Goal: Task Accomplishment & Management: Manage account settings

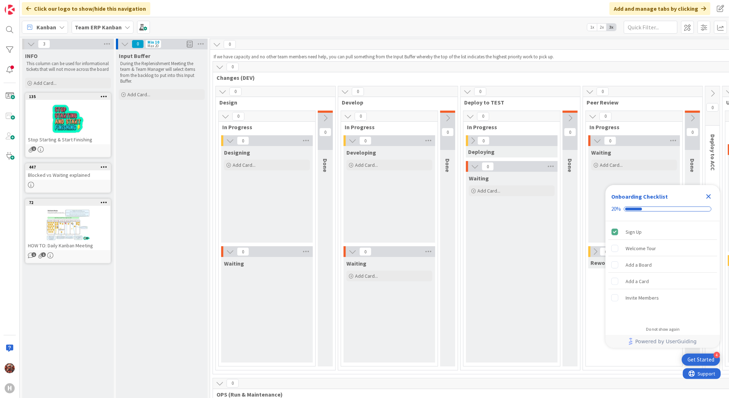
click at [92, 28] on b "Team ERP Kanban" at bounding box center [98, 27] width 47 height 7
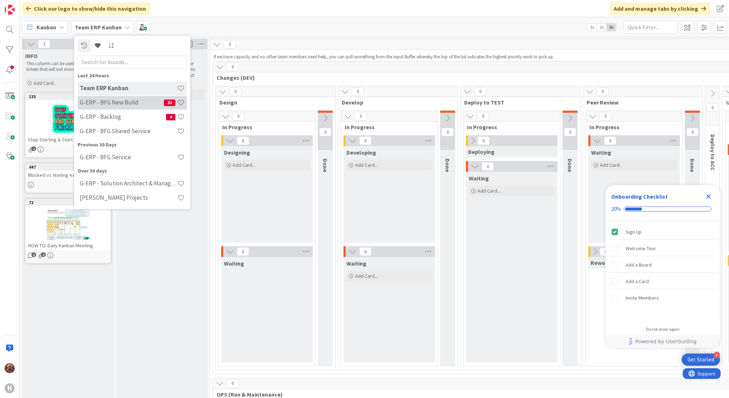
click at [116, 101] on h4 "G-ERP - BFG New Build" at bounding box center [122, 102] width 84 height 7
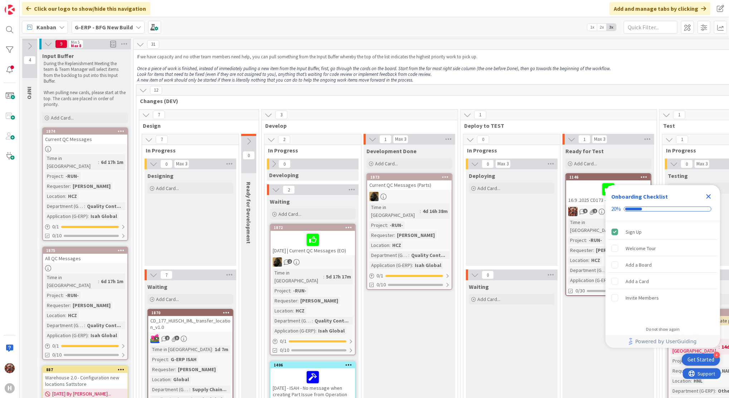
click at [88, 136] on div "Current QC Messages" at bounding box center [85, 139] width 84 height 9
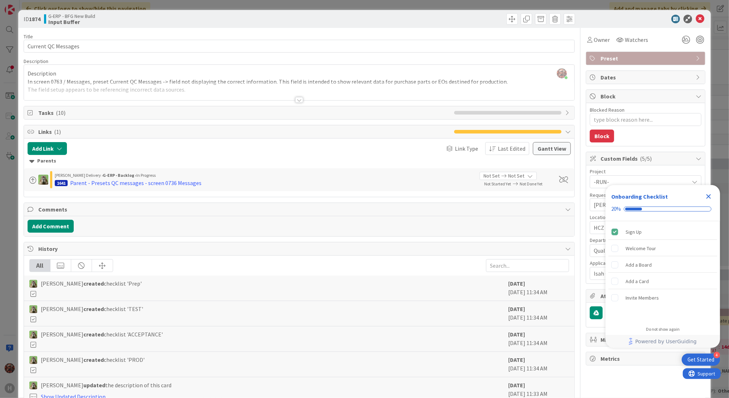
click at [298, 98] on div at bounding box center [299, 100] width 8 height 6
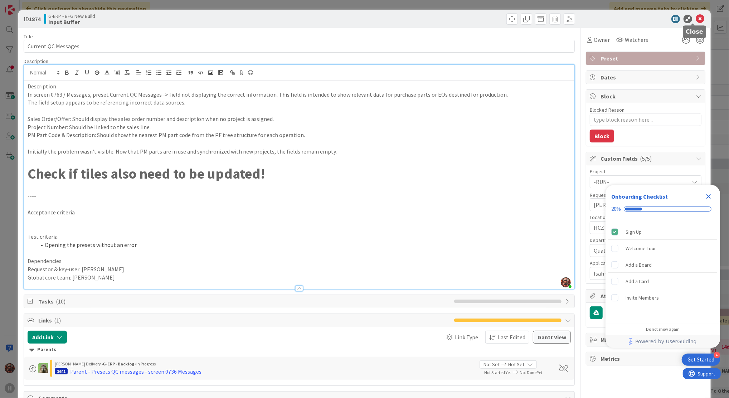
click at [696, 16] on icon at bounding box center [700, 19] width 9 height 9
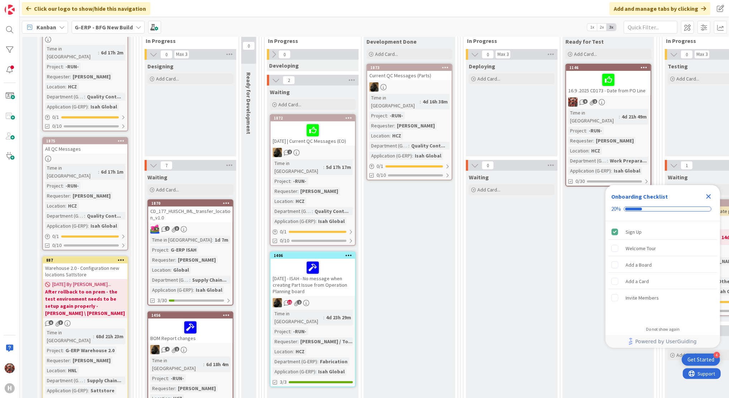
scroll to position [112, 0]
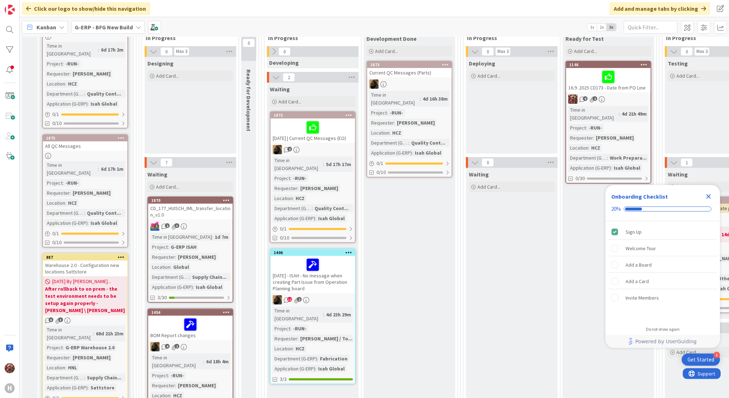
click at [344, 137] on div "2025-09-15 | Current QC Messages (EO)" at bounding box center [313, 130] width 84 height 24
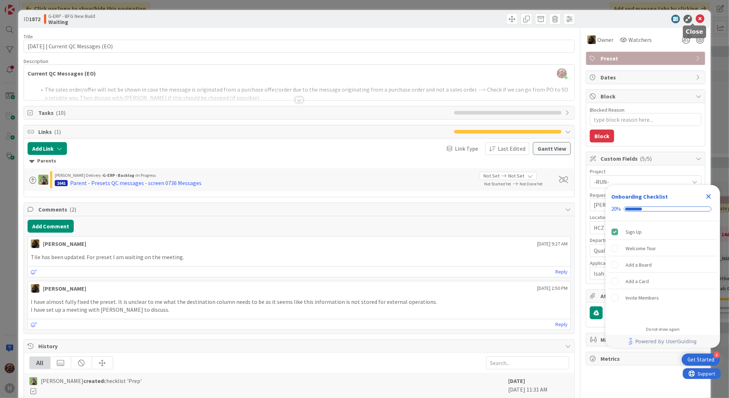
click at [696, 15] on icon at bounding box center [700, 19] width 9 height 9
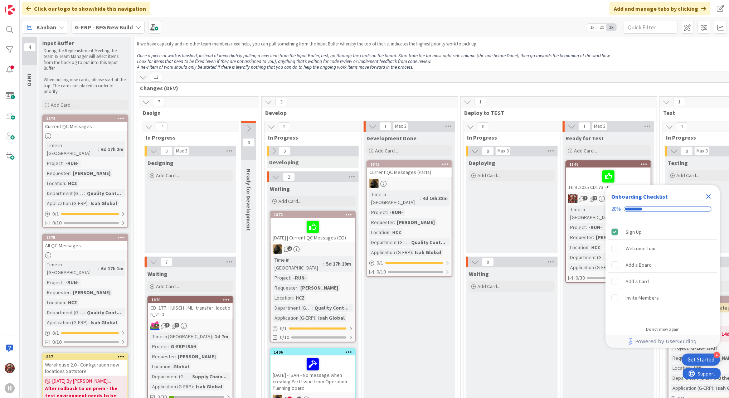
scroll to position [3, 0]
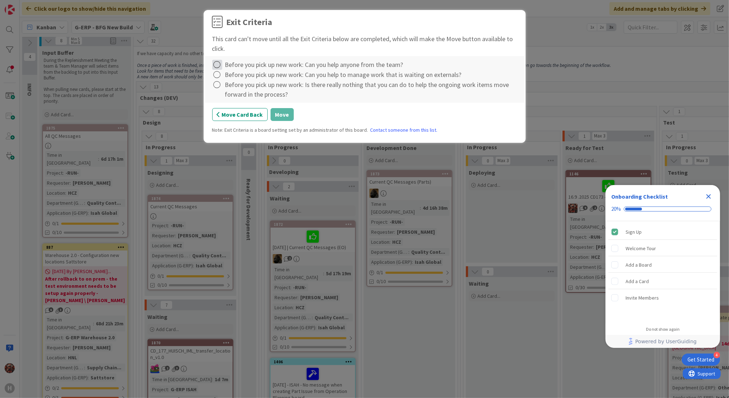
click at [220, 67] on icon at bounding box center [217, 65] width 10 height 10
click at [221, 78] on link "Complete" at bounding box center [256, 79] width 89 height 10
click at [216, 78] on icon at bounding box center [217, 75] width 10 height 10
click at [235, 88] on link "Complete" at bounding box center [256, 89] width 89 height 10
click at [218, 85] on icon at bounding box center [217, 85] width 10 height 10
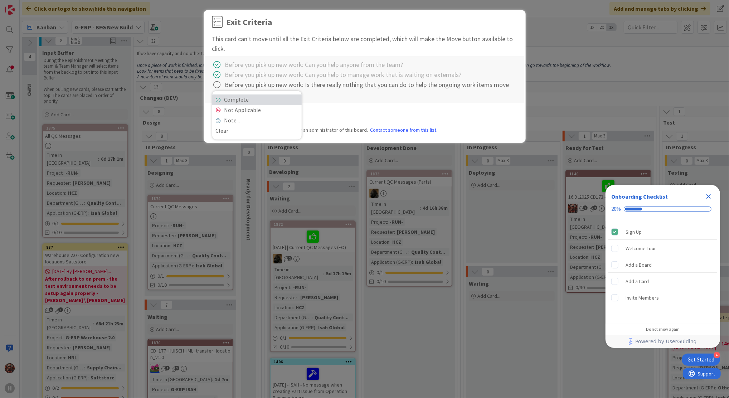
click at [251, 103] on link "Complete" at bounding box center [256, 99] width 89 height 10
click at [279, 116] on button "Move" at bounding box center [282, 114] width 23 height 13
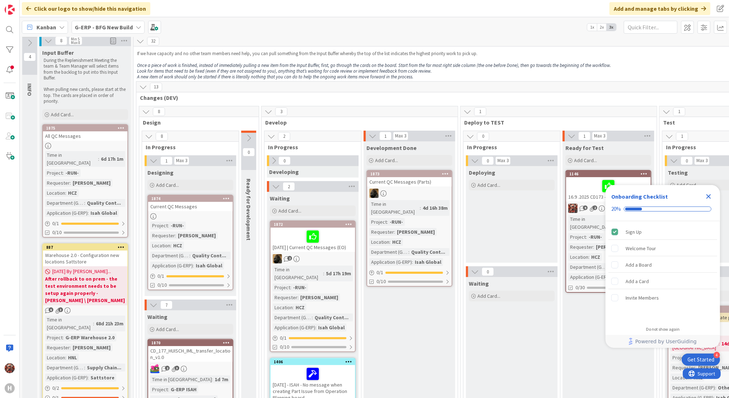
click at [188, 205] on div "Current QC Messages" at bounding box center [190, 206] width 84 height 9
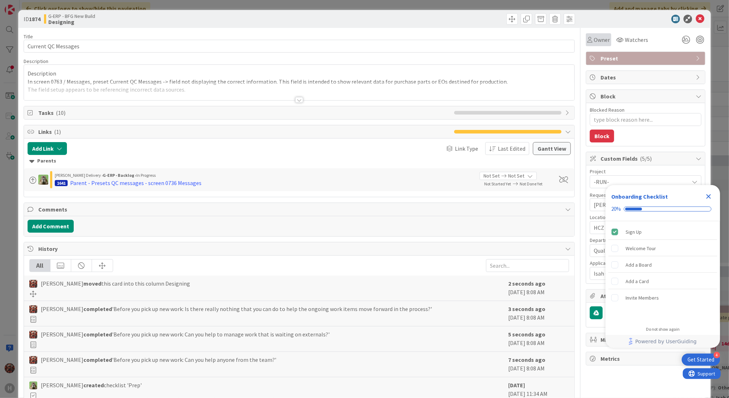
click at [589, 46] on div "Owner" at bounding box center [598, 39] width 25 height 13
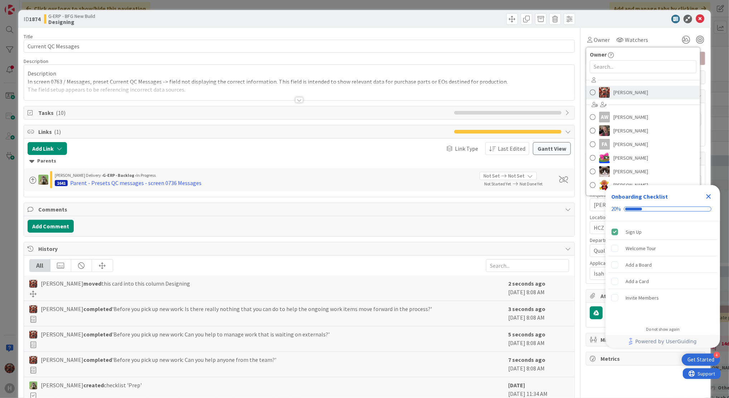
click at [603, 88] on img at bounding box center [604, 92] width 11 height 11
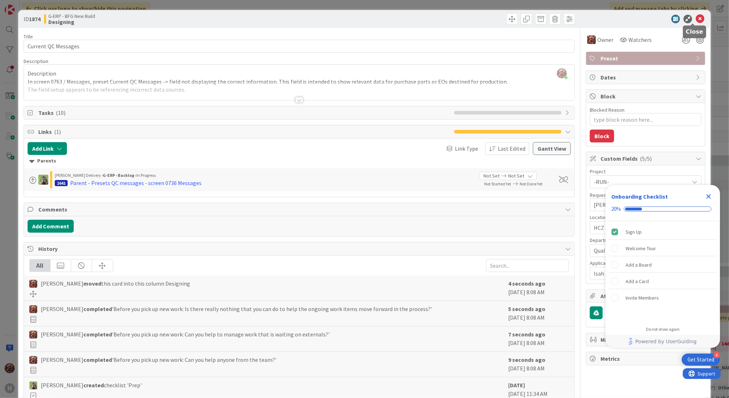
click at [696, 15] on icon at bounding box center [700, 19] width 9 height 9
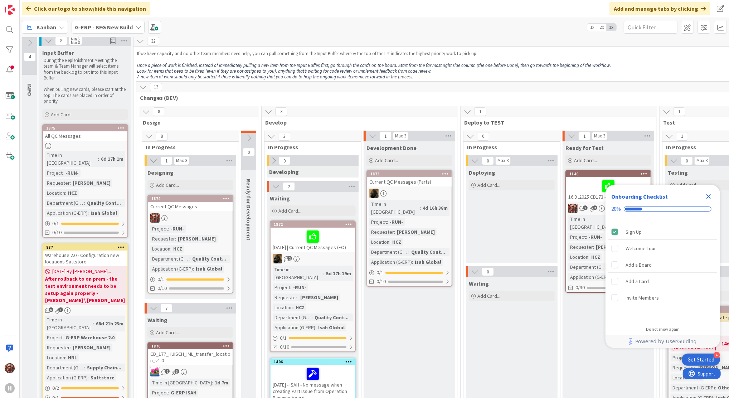
click at [405, 184] on div "Current QC Messages (Parts)" at bounding box center [409, 181] width 84 height 9
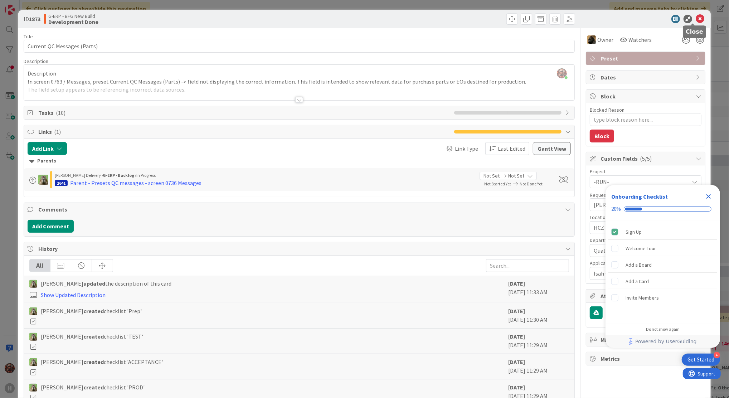
click at [696, 16] on icon at bounding box center [700, 19] width 9 height 9
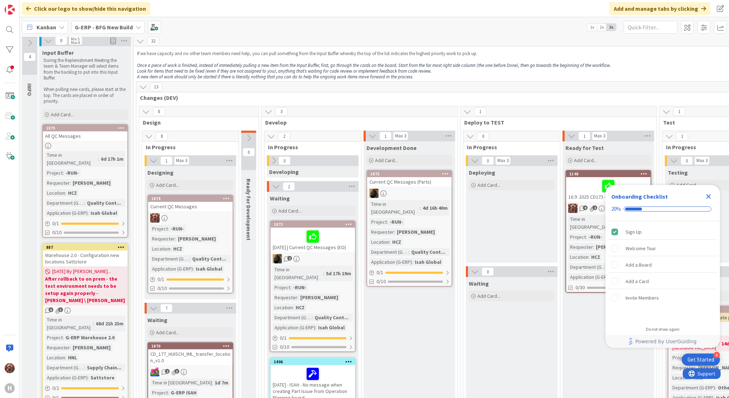
click at [398, 181] on div "Current QC Messages (Parts)" at bounding box center [409, 181] width 84 height 9
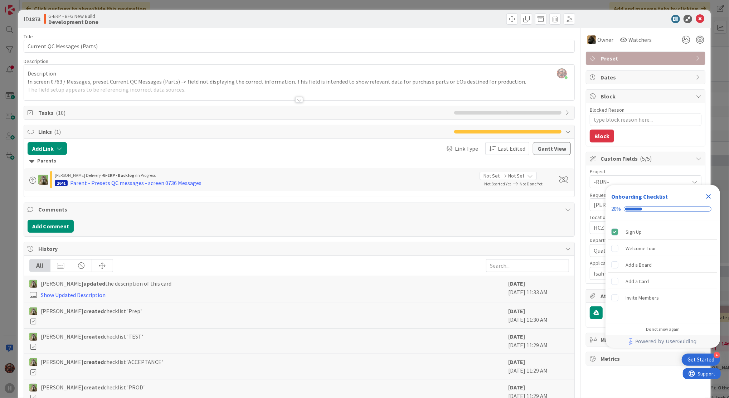
click at [705, 191] on div "Close Checklist" at bounding box center [708, 196] width 11 height 11
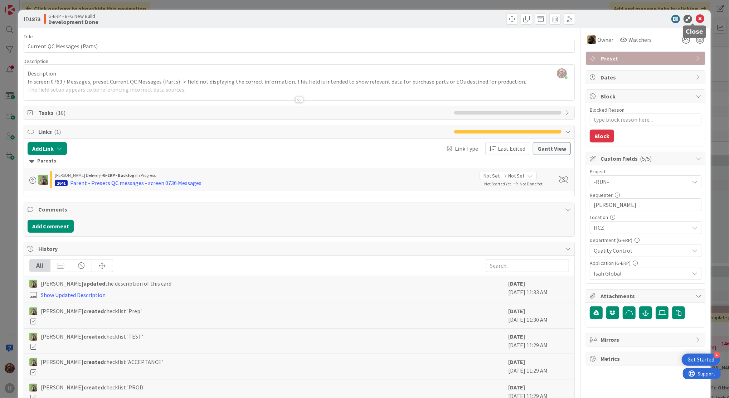
click at [697, 20] on icon at bounding box center [700, 19] width 9 height 9
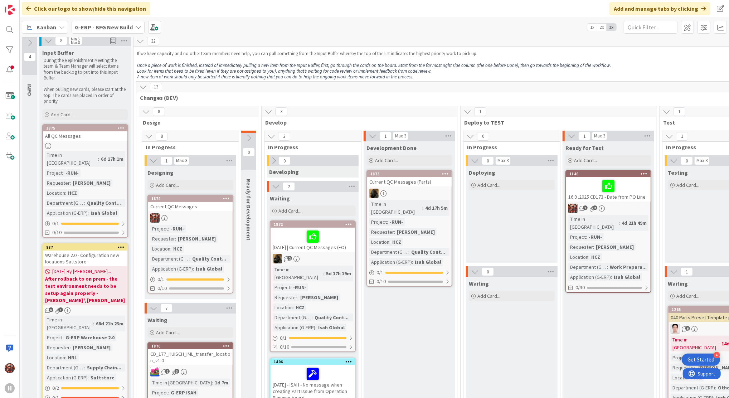
click at [291, 246] on div "2025-09-15 | Current QC Messages (EO)" at bounding box center [313, 240] width 84 height 24
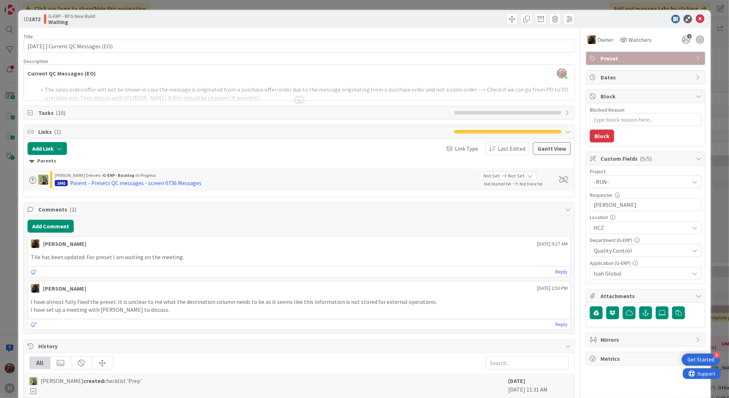
click at [296, 100] on div at bounding box center [299, 100] width 8 height 6
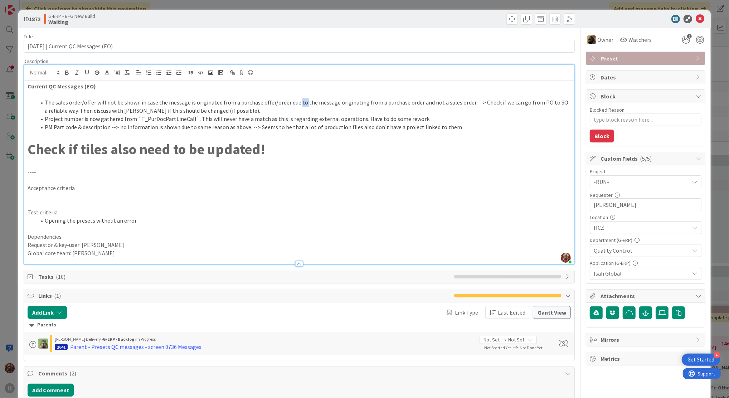
click at [296, 100] on li "The sales order/offer will not be shown in case the message is originated from …" at bounding box center [303, 106] width 535 height 16
click at [317, 180] on p at bounding box center [299, 180] width 543 height 8
click at [696, 17] on icon at bounding box center [700, 19] width 9 height 9
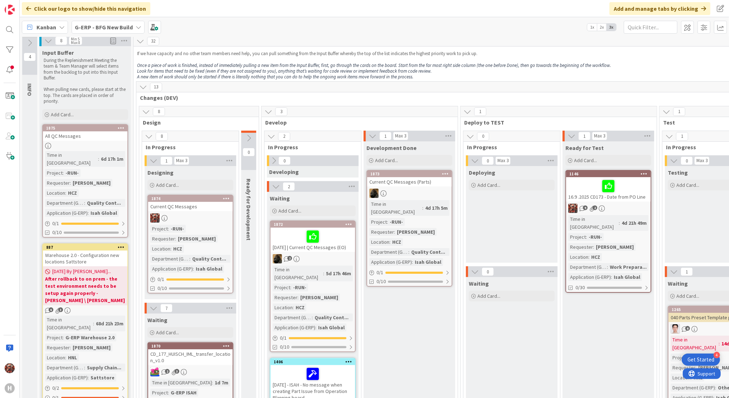
click at [201, 214] on div at bounding box center [190, 217] width 84 height 9
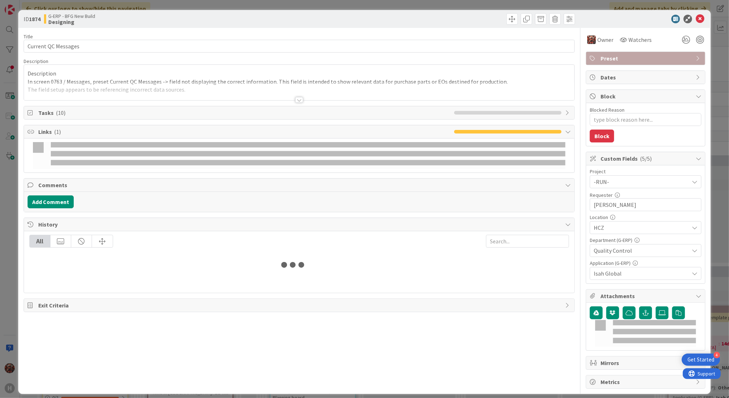
type textarea "x"
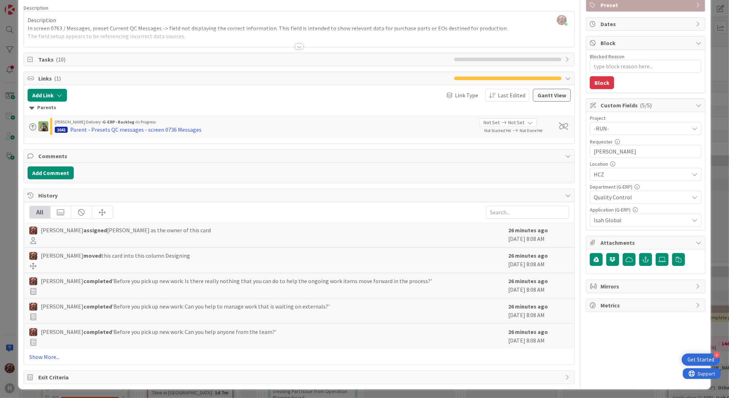
scroll to position [55, 0]
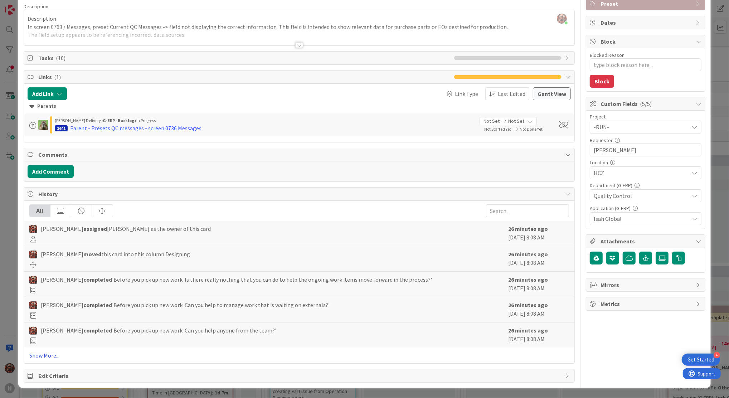
click at [62, 356] on link "Show More..." at bounding box center [299, 355] width 540 height 9
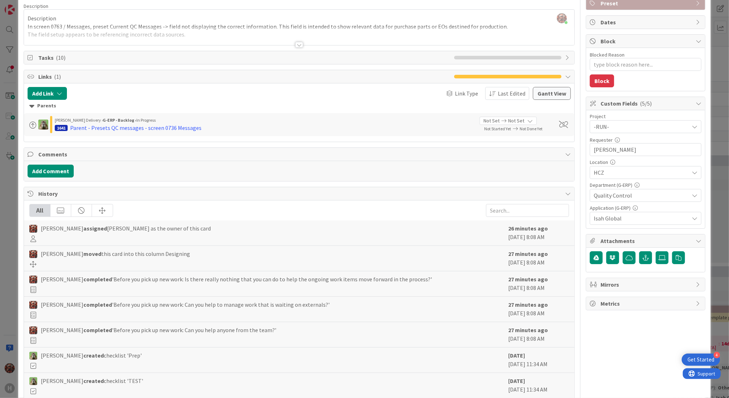
scroll to position [0, 0]
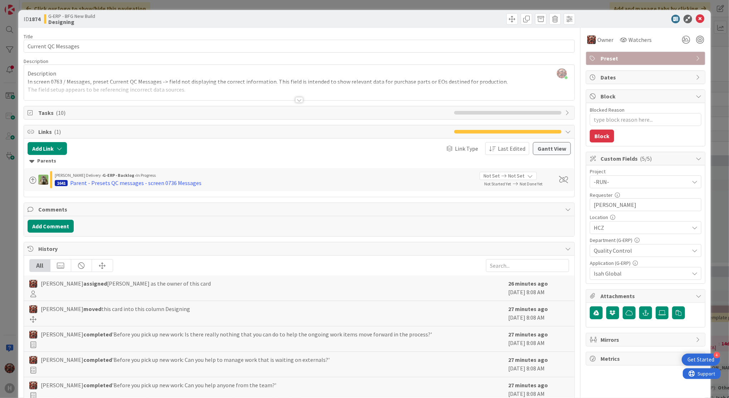
click at [299, 95] on div at bounding box center [299, 91] width 550 height 18
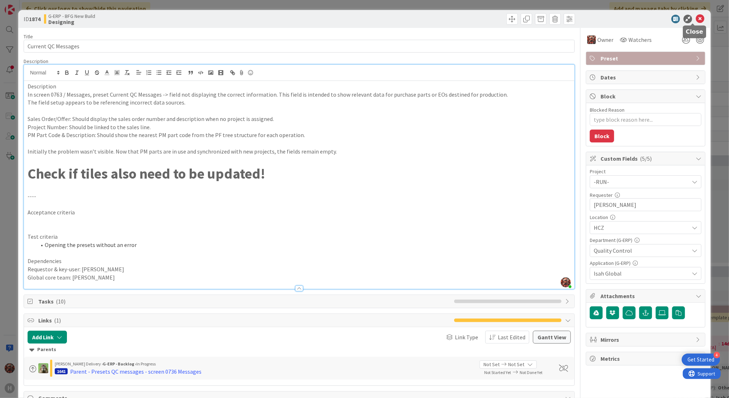
click at [696, 17] on icon at bounding box center [700, 19] width 9 height 9
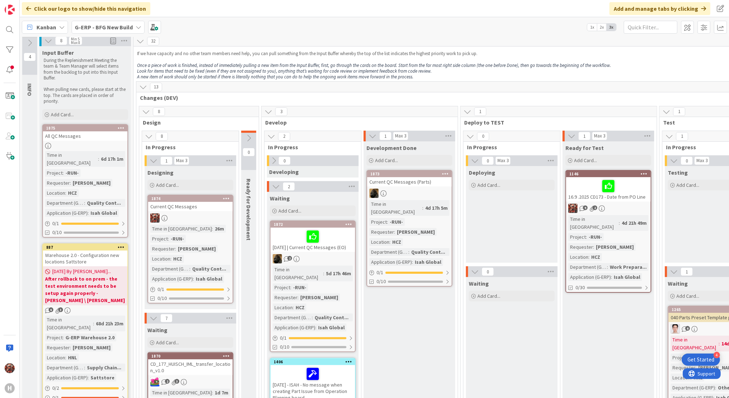
click at [45, 31] on div "Kanban" at bounding box center [45, 27] width 46 height 13
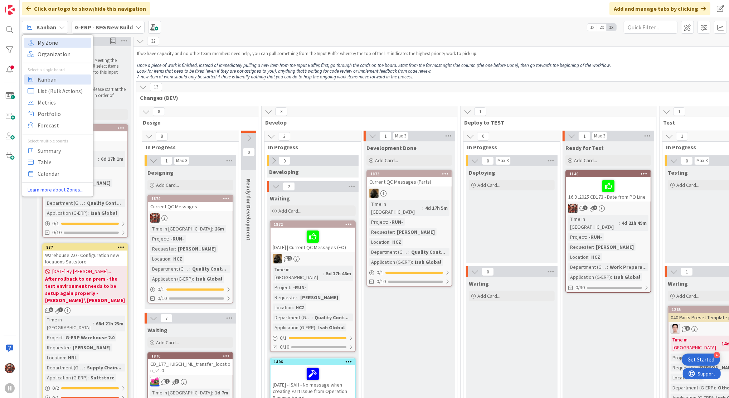
click at [47, 46] on span "My Zone" at bounding box center [64, 42] width 52 height 11
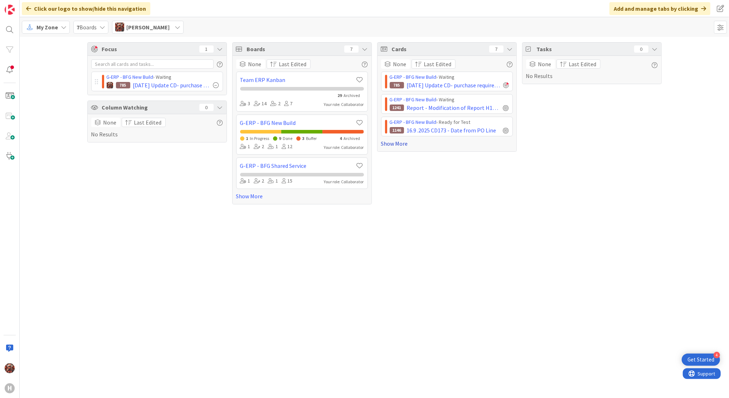
click at [399, 145] on link "Show More" at bounding box center [447, 143] width 132 height 9
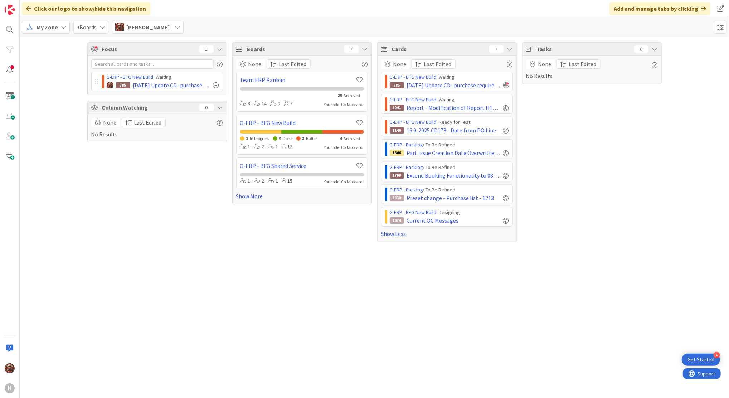
click at [141, 28] on span "Josef Kuman" at bounding box center [147, 27] width 43 height 9
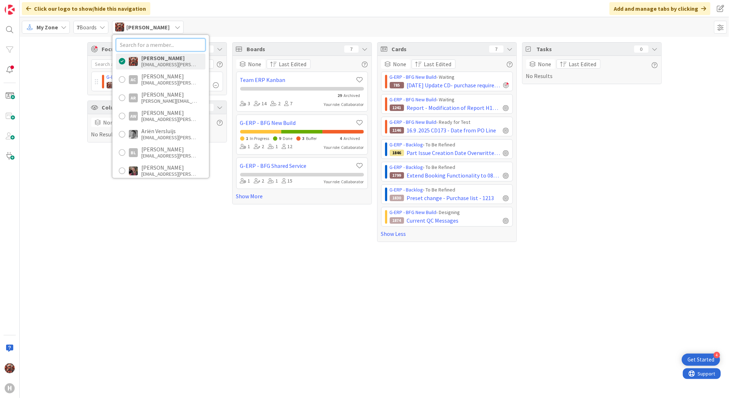
click at [178, 47] on input "text" at bounding box center [160, 44] width 89 height 13
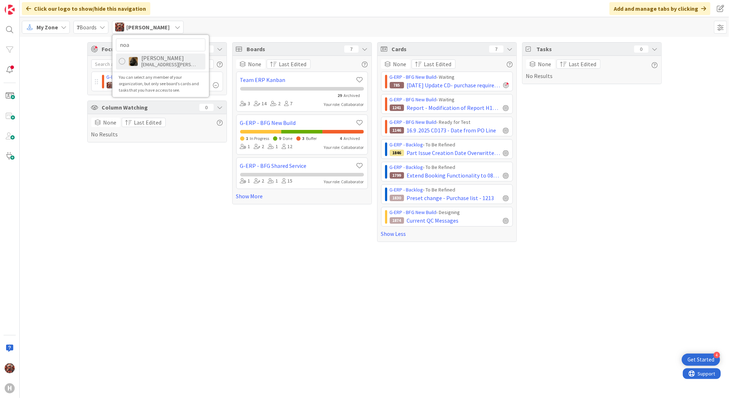
click at [157, 63] on div "ndezaire@huisman-nl.com" at bounding box center [169, 64] width 57 height 6
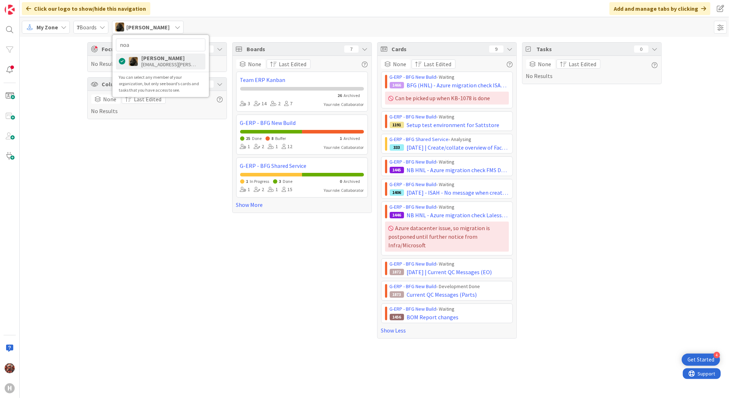
click at [124, 60] on div at bounding box center [122, 61] width 6 height 6
click at [161, 49] on input "noa" at bounding box center [160, 44] width 89 height 13
type input "n"
type input "krá"
click at [157, 59] on div "Jakub Král" at bounding box center [169, 58] width 57 height 6
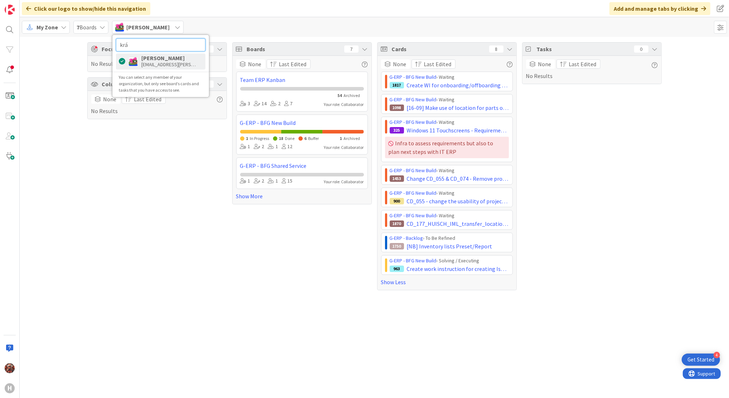
drag, startPoint x: 161, startPoint y: 45, endPoint x: 80, endPoint y: 47, distance: 80.5
click at [80, 47] on div "My Zone 7 Boards Jakub Král krá Jakub Král jkral@huisman-cz.com You can select …" at bounding box center [374, 207] width 709 height 381
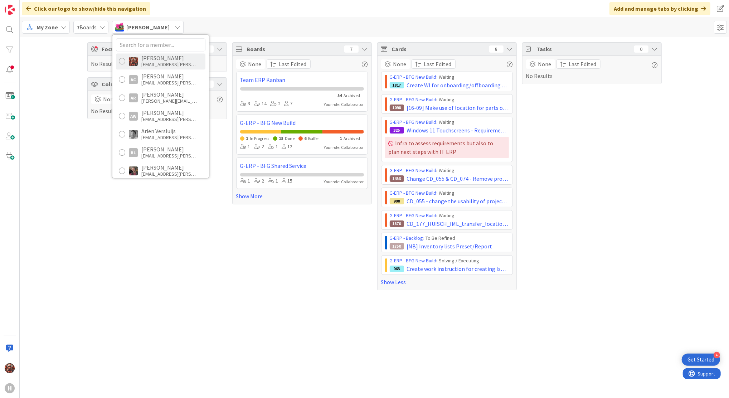
click at [139, 56] on div "Josef Kuman jkuman@huisman-cz.com" at bounding box center [160, 61] width 89 height 16
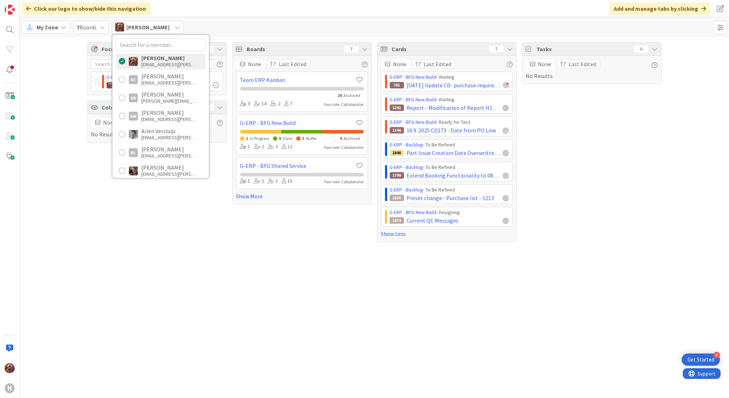
click at [113, 171] on div "Josef Kuman jkuman@huisman-cz.com AC Akif Cevik acevik@huisman-nl.com AR Alex R…" at bounding box center [160, 106] width 97 height 143
click at [104, 204] on div "Focus 1 G-ERP - BFG New Build › Waiting 785 16.9.2025 Update CD- purchase requi…" at bounding box center [157, 142] width 140 height 200
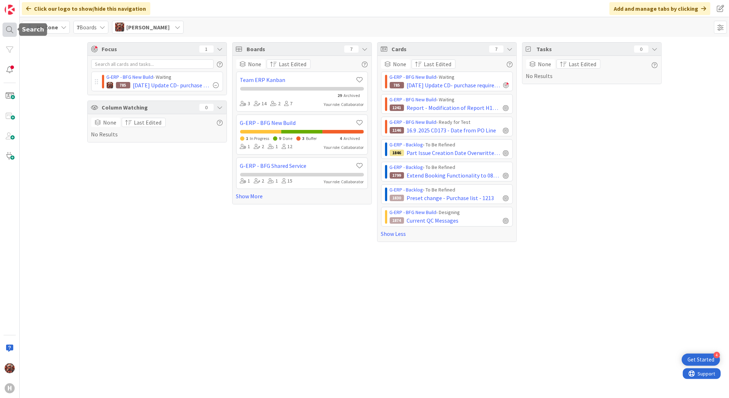
click at [14, 26] on div at bounding box center [10, 30] width 14 height 14
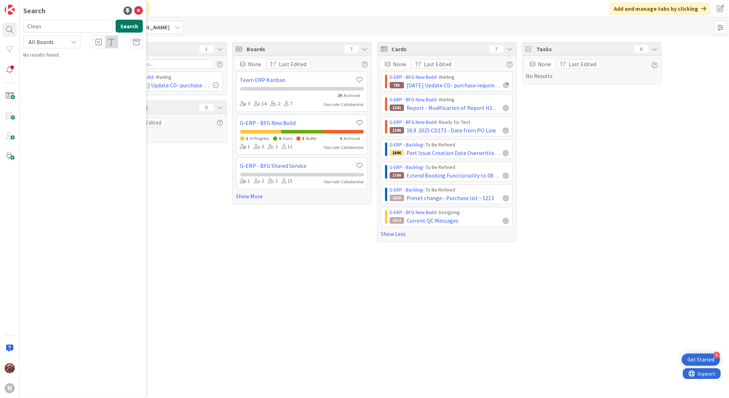
type input "Clean"
click at [132, 25] on button "Search" at bounding box center [129, 26] width 27 height 13
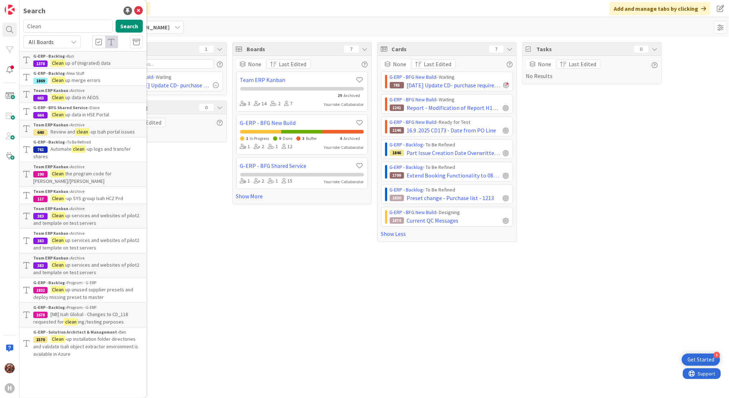
click at [167, 201] on div "Focus 1 G-ERP - BFG New Build › Waiting 785 16.9.2025 Update CD- purchase requi…" at bounding box center [157, 142] width 140 height 200
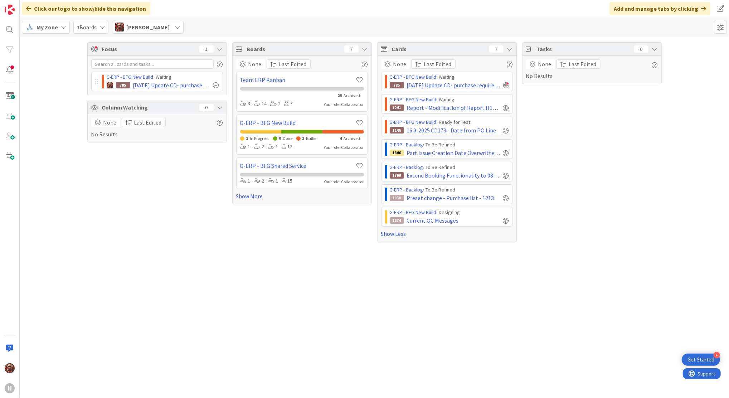
click at [99, 22] on div "7 Boards" at bounding box center [90, 27] width 35 height 13
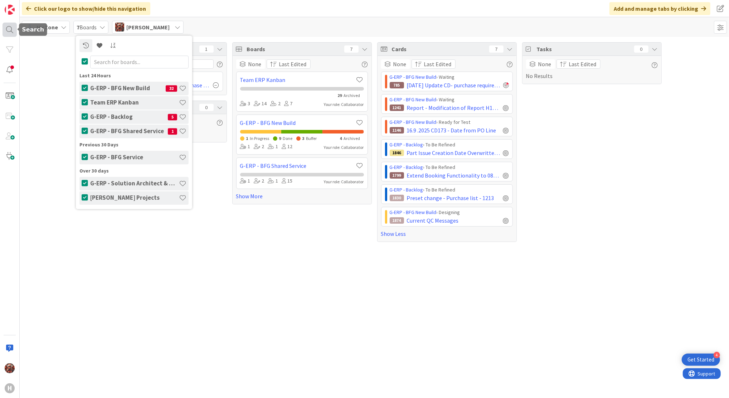
click at [16, 28] on div at bounding box center [10, 30] width 14 height 14
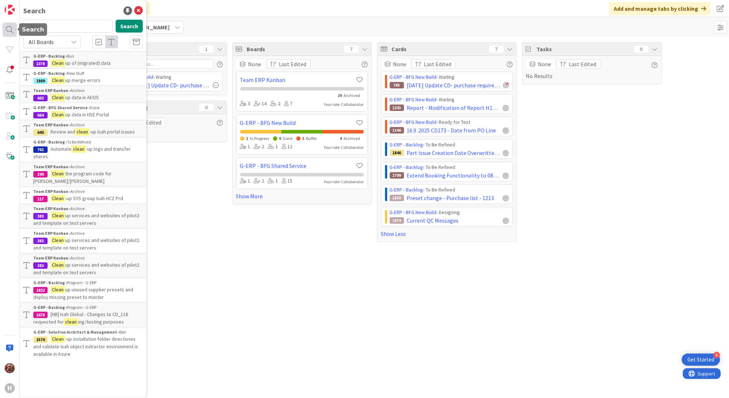
click at [13, 31] on div at bounding box center [10, 30] width 14 height 14
click at [141, 9] on icon at bounding box center [138, 10] width 9 height 9
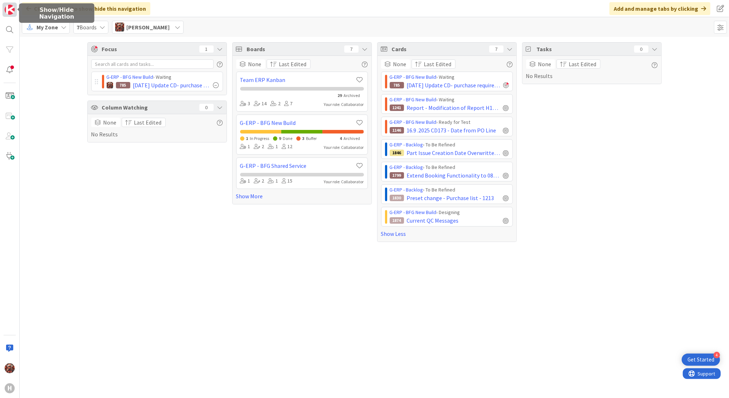
click at [6, 12] on img at bounding box center [10, 10] width 10 height 10
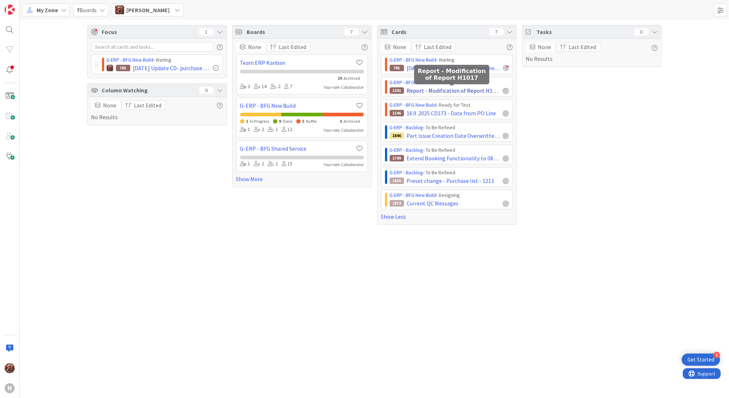
click at [448, 91] on span "Report - Modification of Report H1017" at bounding box center [453, 90] width 93 height 9
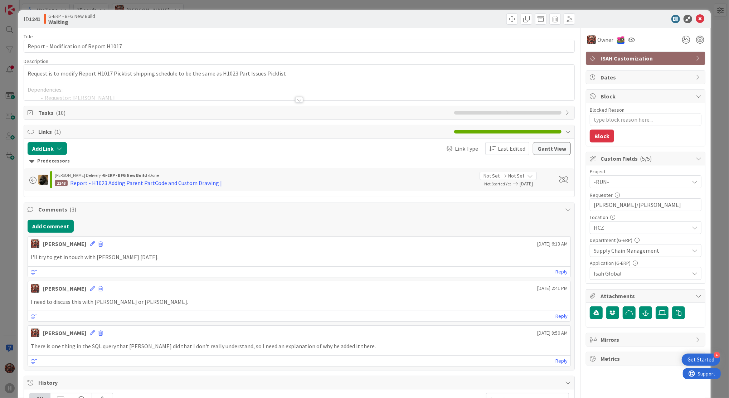
click at [295, 98] on div at bounding box center [299, 100] width 8 height 6
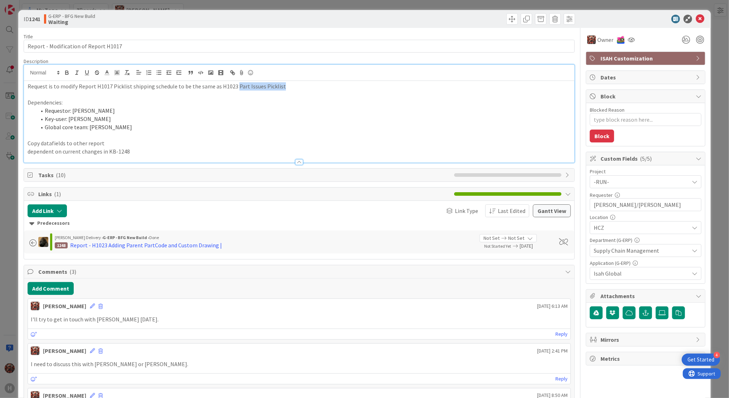
drag, startPoint x: 281, startPoint y: 83, endPoint x: 233, endPoint y: 86, distance: 47.7
click at [233, 86] on p "Request is to modify Report H1017 Picklist shipping schedule to be the same as …" at bounding box center [299, 86] width 543 height 8
copy p "Part Issues Picklist"
click at [696, 15] on icon at bounding box center [700, 19] width 9 height 9
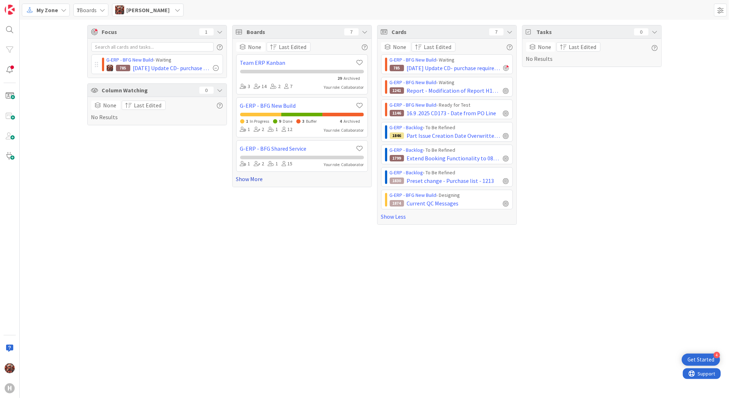
click at [243, 177] on link "Show More" at bounding box center [302, 179] width 132 height 9
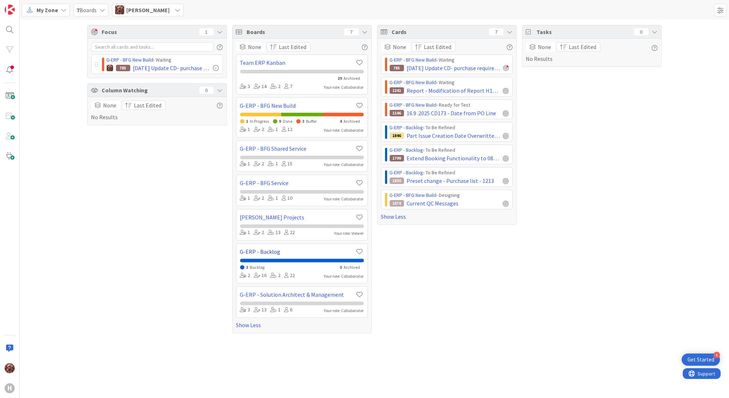
click at [261, 251] on link "G-ERP - Backlog" at bounding box center [297, 251] width 115 height 9
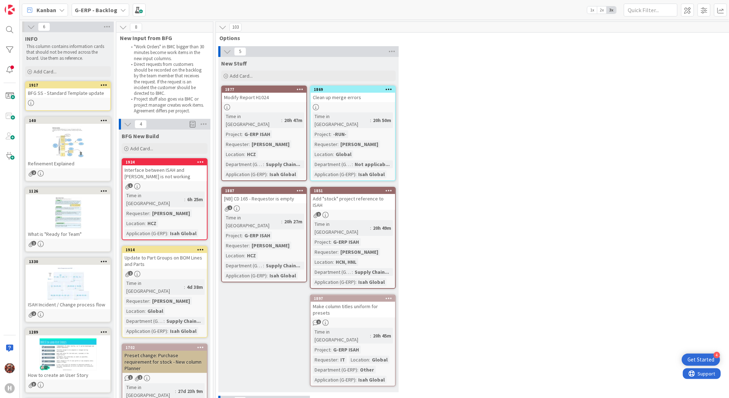
click at [89, 7] on b "G-ERP - Backlog" at bounding box center [96, 9] width 43 height 7
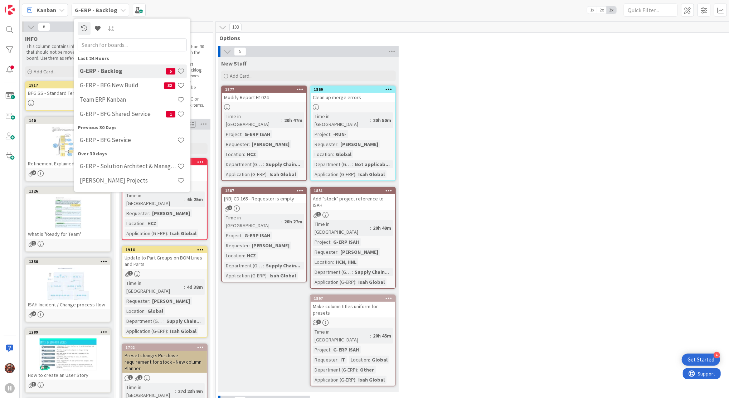
click at [56, 10] on div "Kanban" at bounding box center [45, 10] width 46 height 13
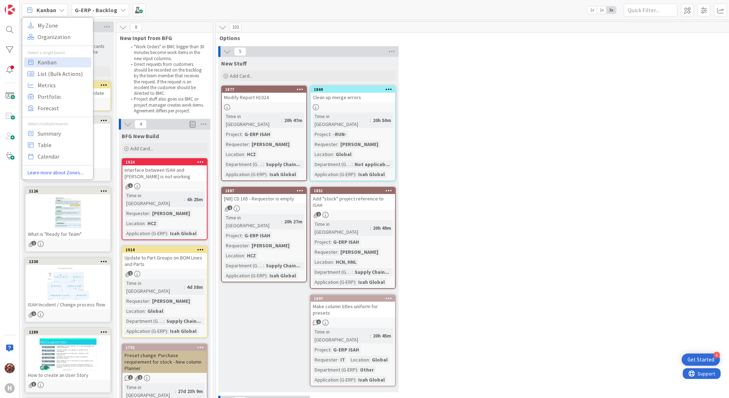
click at [56, 10] on div "Kanban" at bounding box center [45, 10] width 46 height 13
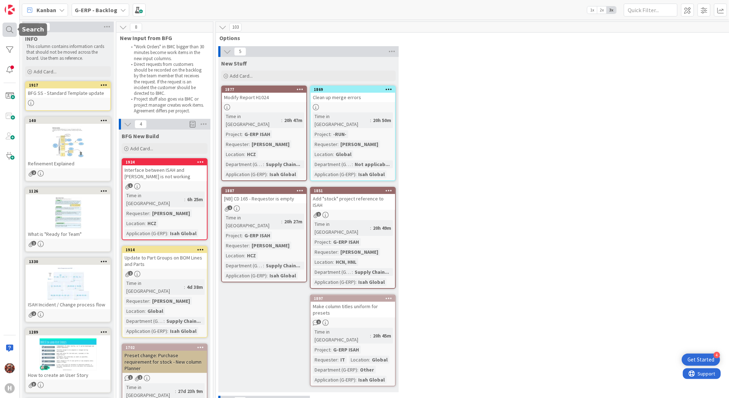
click at [12, 31] on div at bounding box center [10, 30] width 14 height 14
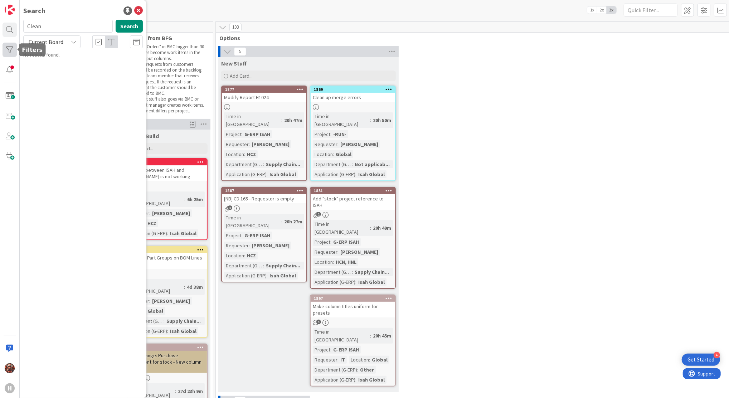
click at [7, 52] on div at bounding box center [10, 50] width 14 height 14
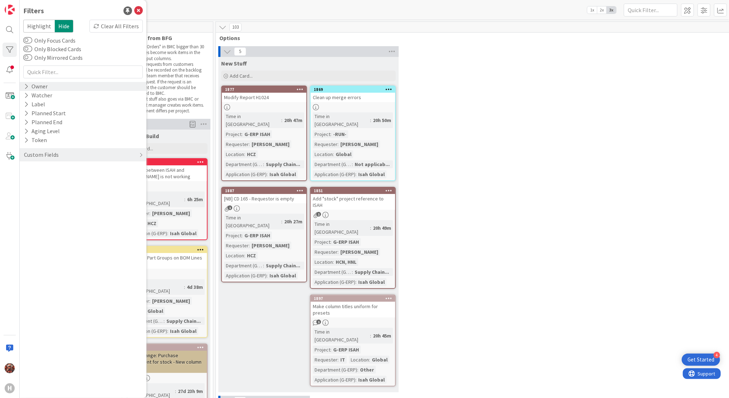
click at [56, 87] on div "Owner" at bounding box center [83, 86] width 127 height 9
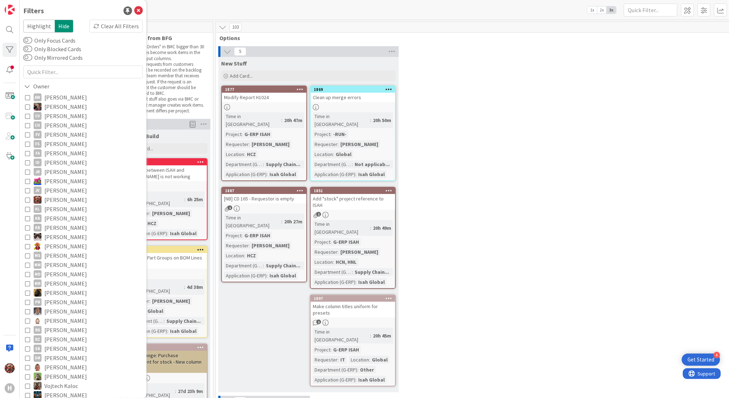
click at [53, 202] on span "Josef Kuman" at bounding box center [65, 199] width 43 height 9
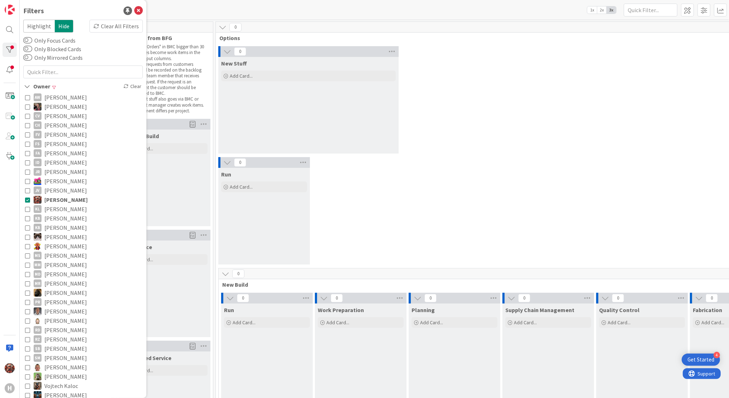
click at [129, 16] on div "Filters" at bounding box center [83, 10] width 120 height 11
click at [134, 11] on icon at bounding box center [138, 10] width 9 height 9
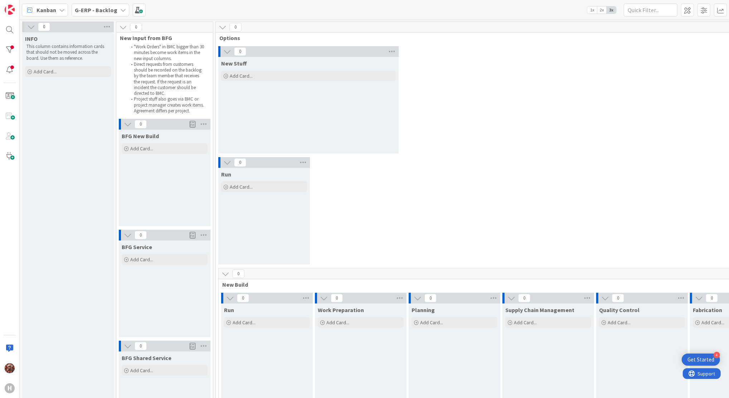
click at [93, 10] on b "G-ERP - Backlog" at bounding box center [96, 9] width 43 height 7
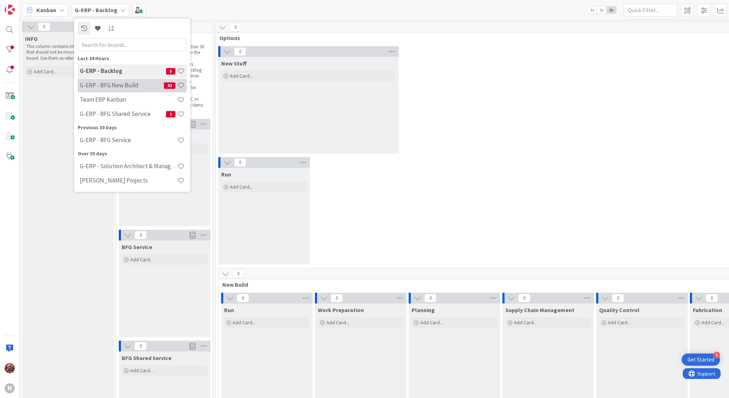
click at [113, 88] on h4 "G-ERP - BFG New Build" at bounding box center [122, 85] width 84 height 7
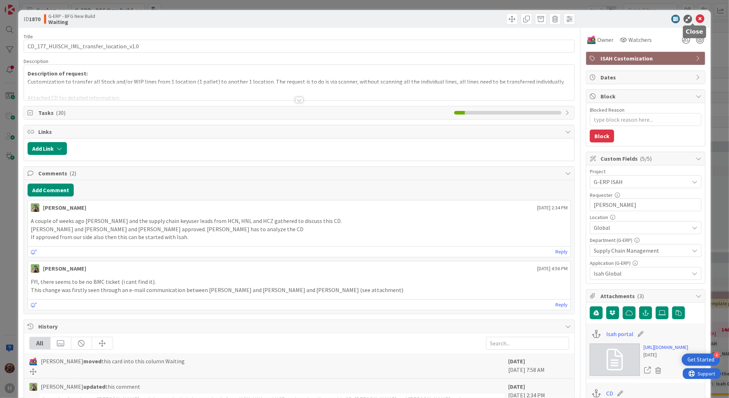
click at [696, 17] on icon at bounding box center [700, 19] width 9 height 9
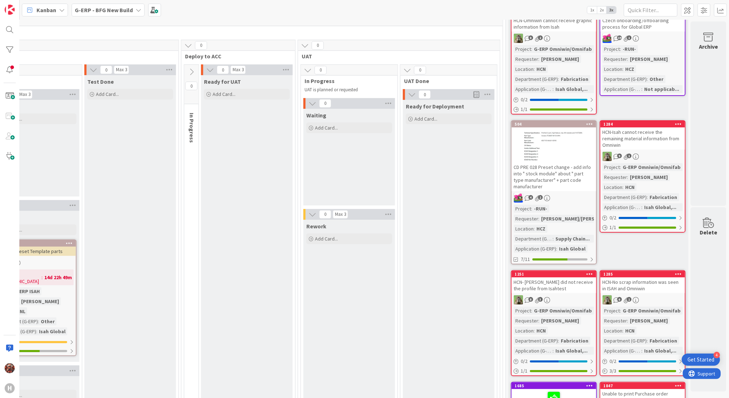
scroll to position [0, 685]
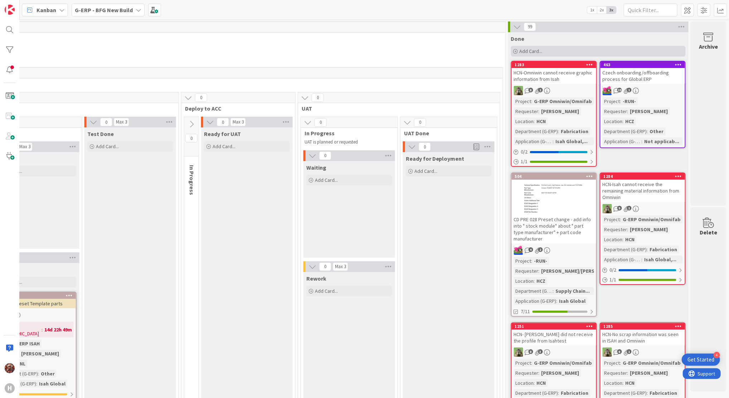
click at [538, 50] on div "Add Card..." at bounding box center [598, 51] width 175 height 11
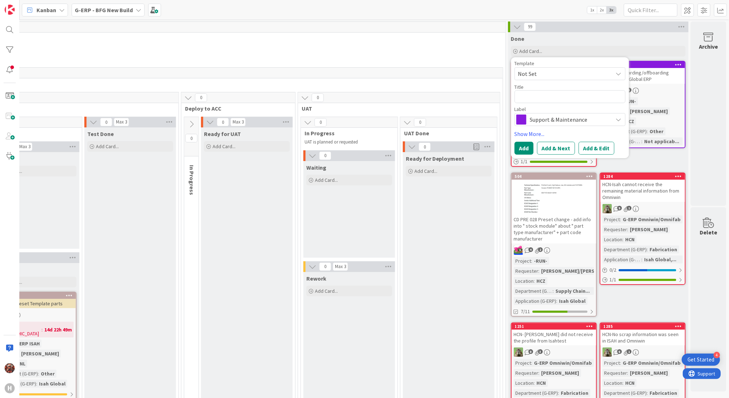
click at [539, 32] on div "Done" at bounding box center [598, 37] width 180 height 10
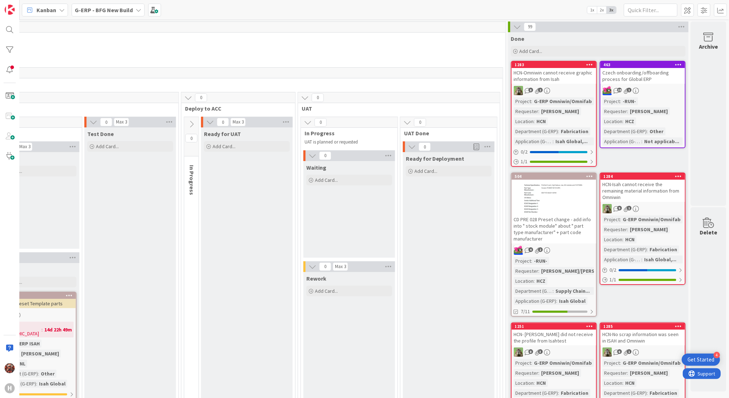
click at [513, 23] on button at bounding box center [517, 26] width 9 height 9
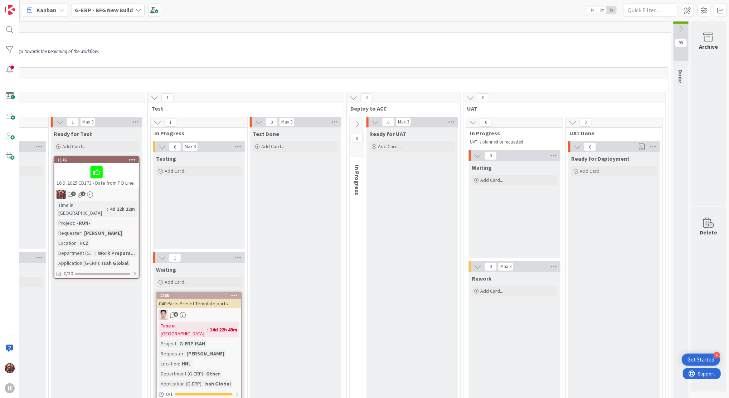
click at [677, 30] on icon at bounding box center [681, 29] width 8 height 8
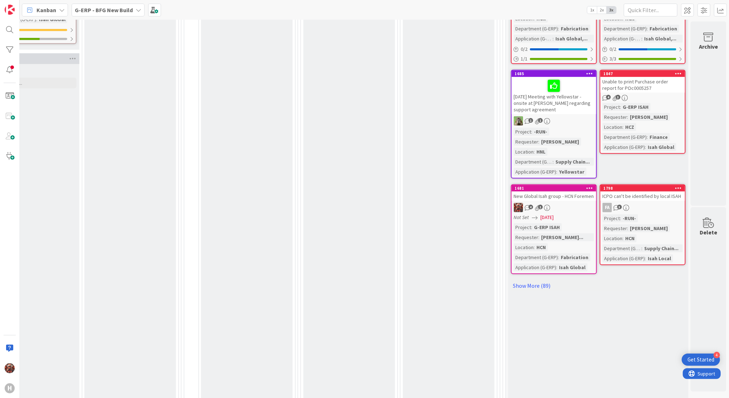
scroll to position [342, 685]
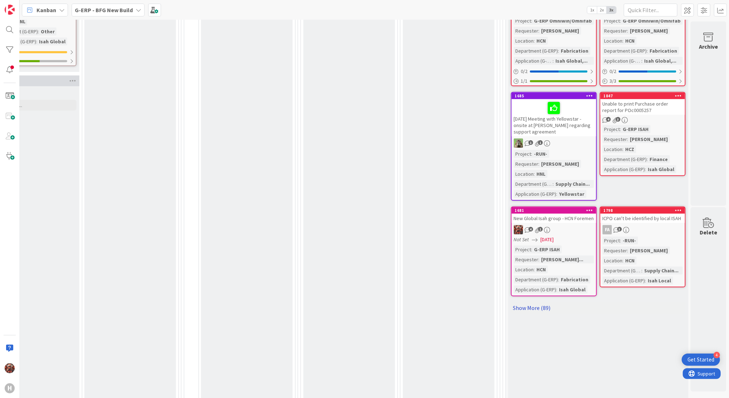
click at [520, 304] on link "Show More (89)" at bounding box center [598, 307] width 175 height 11
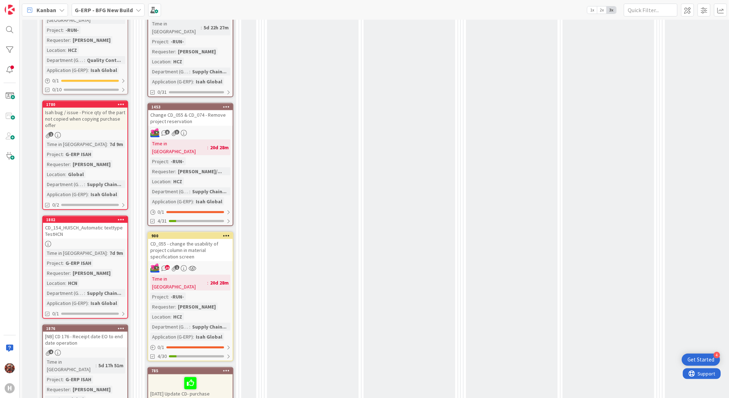
scroll to position [0, 0]
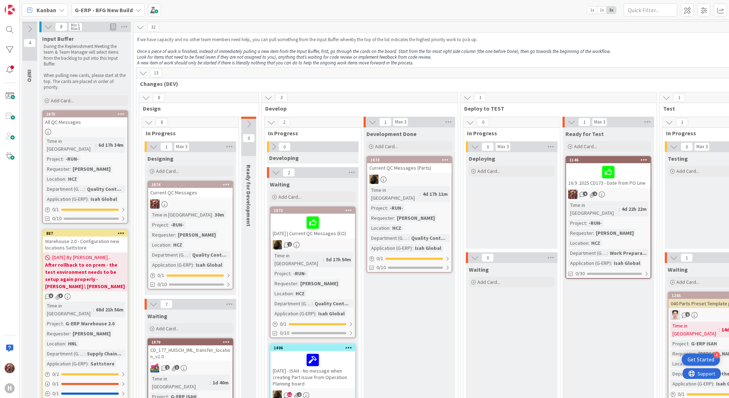
click at [192, 193] on div "Current QC Messages" at bounding box center [190, 192] width 84 height 9
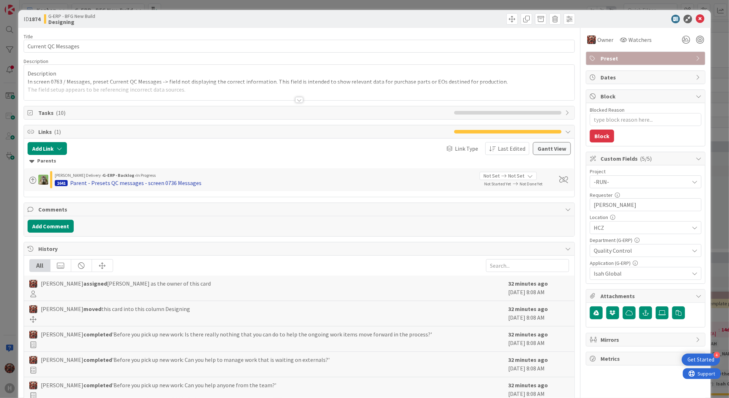
click at [151, 181] on div "Parent - Presets QC messages - screen 0736 Messages" at bounding box center [135, 183] width 131 height 9
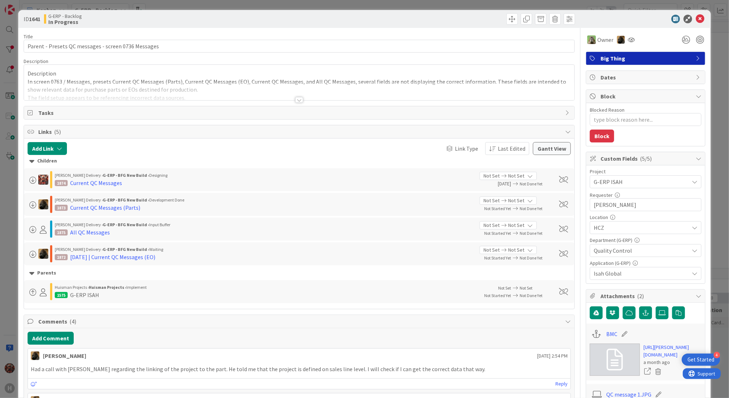
type textarea "x"
click at [295, 101] on div at bounding box center [299, 100] width 8 height 6
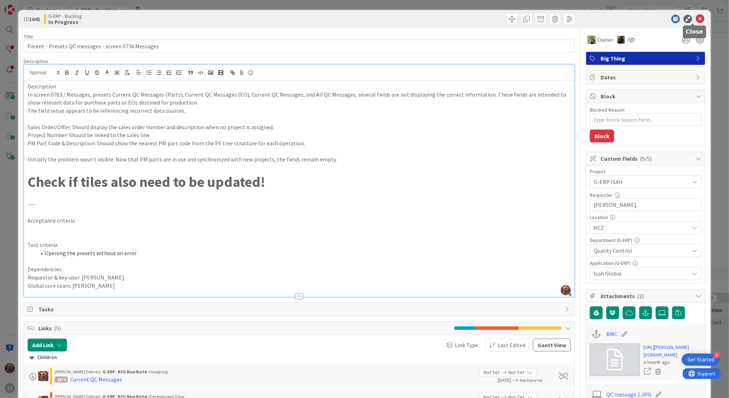
click at [696, 18] on icon at bounding box center [700, 19] width 9 height 9
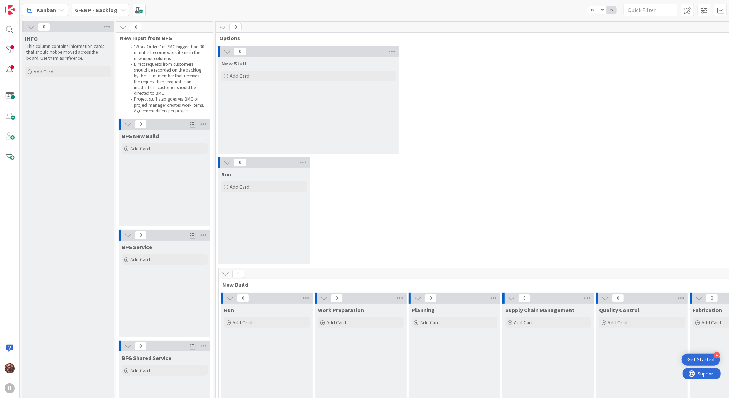
click at [103, 9] on b "G-ERP - Backlog" at bounding box center [96, 9] width 43 height 7
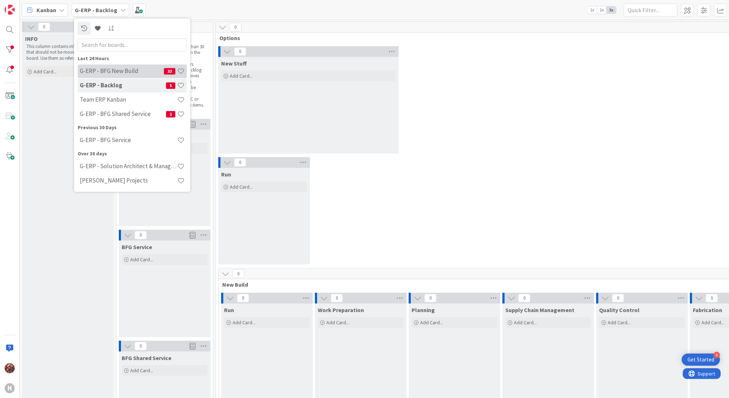
click at [100, 73] on h4 "G-ERP - BFG New Build" at bounding box center [122, 71] width 84 height 7
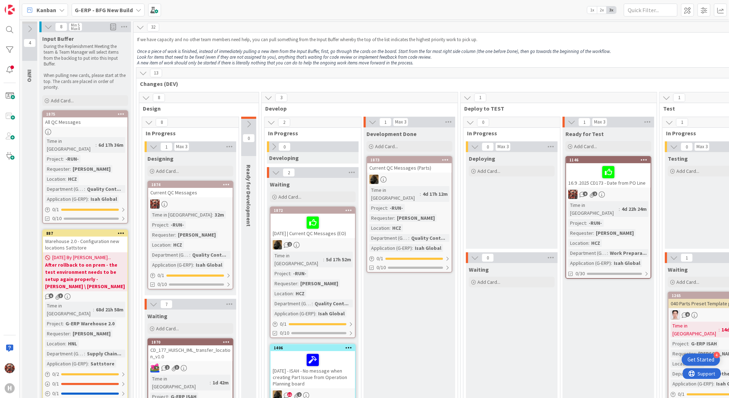
click at [29, 30] on icon at bounding box center [30, 29] width 8 height 8
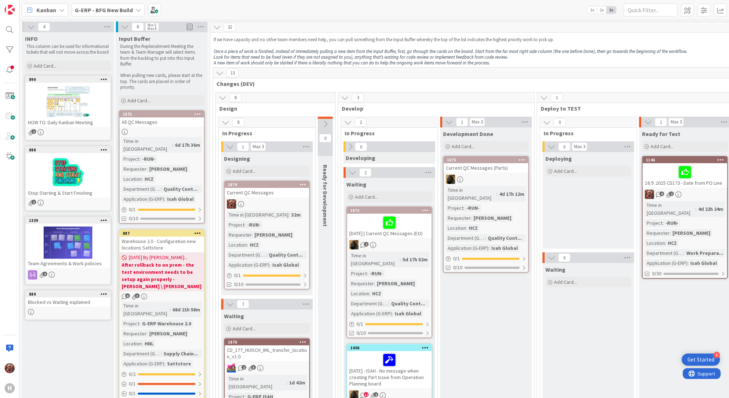
click at [29, 30] on icon at bounding box center [31, 27] width 8 height 8
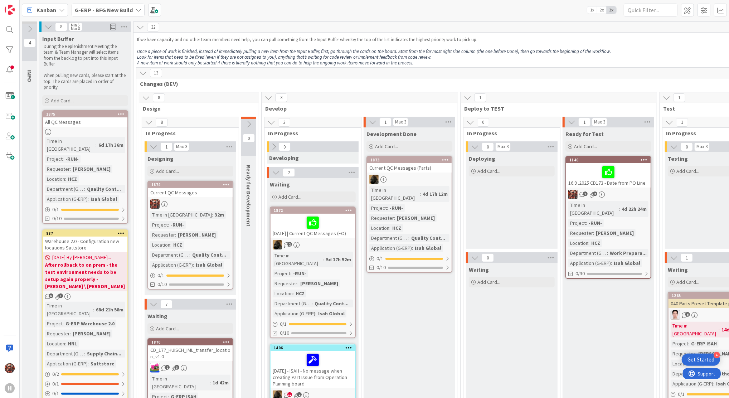
click at [58, 13] on div "Kanban" at bounding box center [45, 10] width 46 height 13
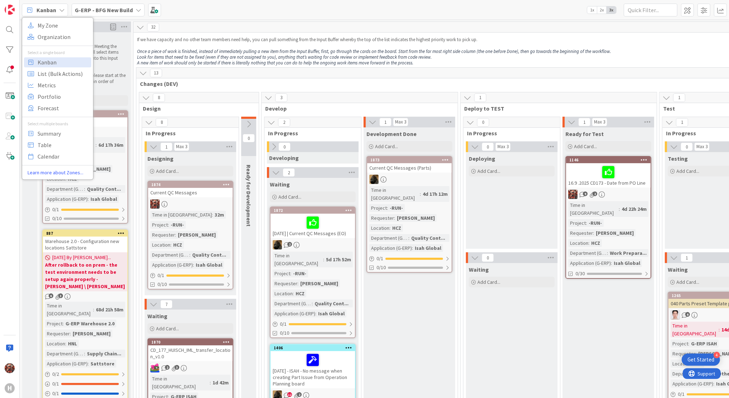
click at [77, 10] on b "G-ERP - BFG New Build" at bounding box center [104, 9] width 58 height 7
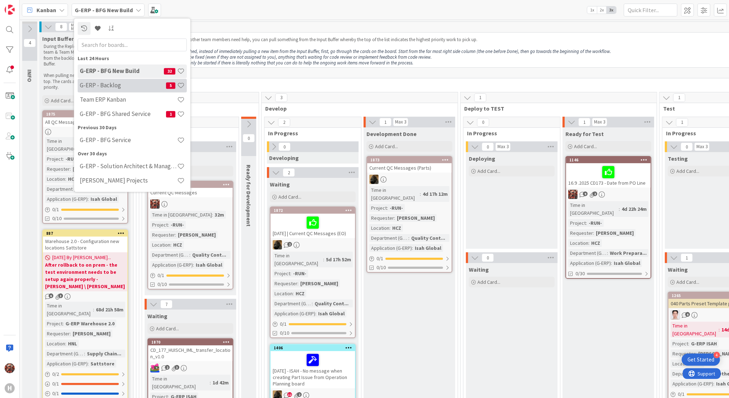
click at [101, 83] on h4 "G-ERP - Backlog" at bounding box center [123, 85] width 86 height 7
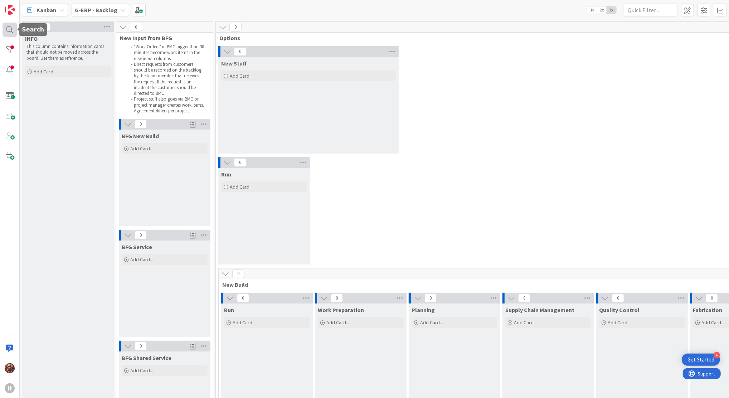
click at [8, 26] on div at bounding box center [10, 30] width 14 height 14
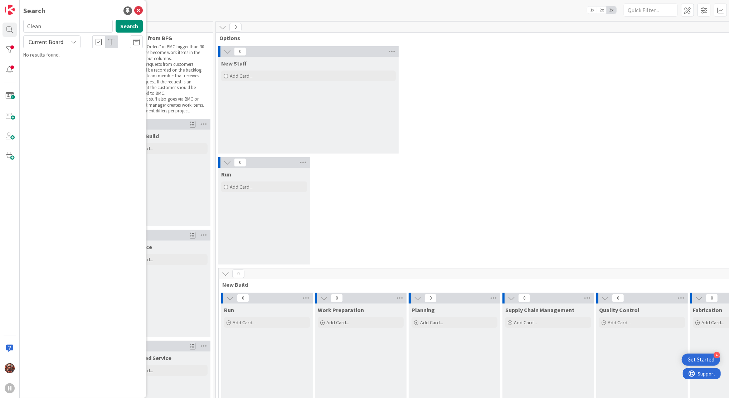
click at [57, 42] on span "Current Board" at bounding box center [46, 41] width 35 height 7
click at [53, 62] on span "Current Board" at bounding box center [64, 58] width 74 height 11
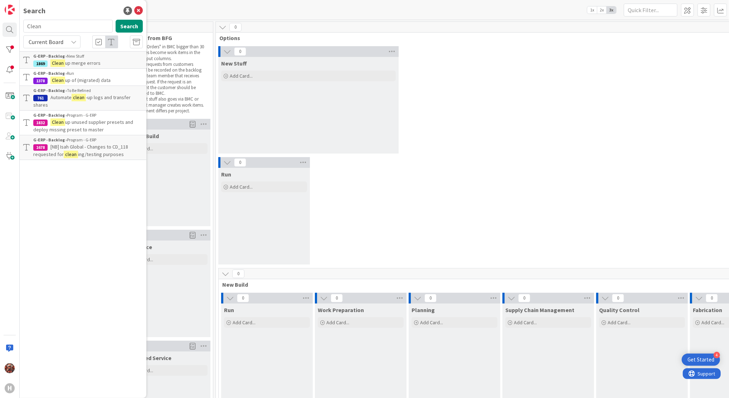
click at [60, 40] on span "Current Board" at bounding box center [46, 41] width 35 height 7
click at [58, 39] on span "Current Board" at bounding box center [46, 41] width 35 height 7
click at [52, 75] on span "All Boards" at bounding box center [64, 71] width 74 height 11
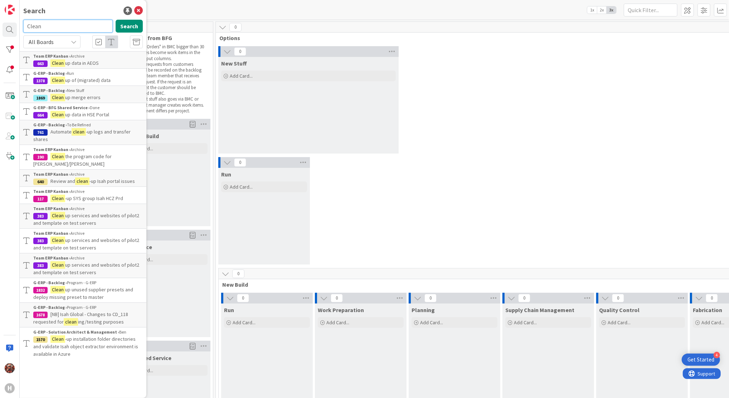
click at [58, 28] on input "Clean" at bounding box center [67, 26] width 89 height 13
type input "C"
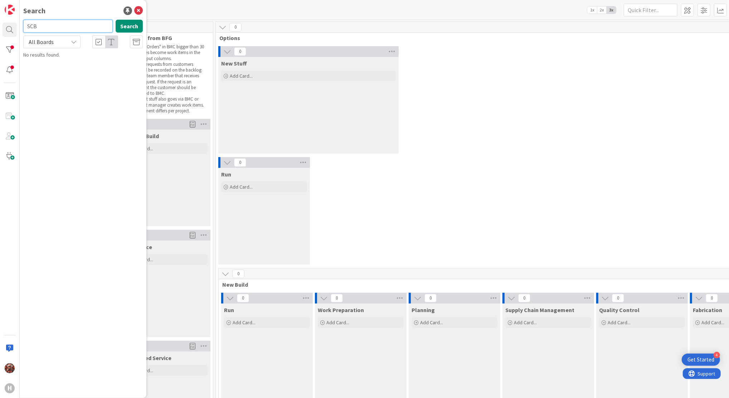
click at [58, 28] on input "SCB" at bounding box center [67, 26] width 89 height 13
type input "S"
click at [135, 12] on icon at bounding box center [138, 10] width 9 height 9
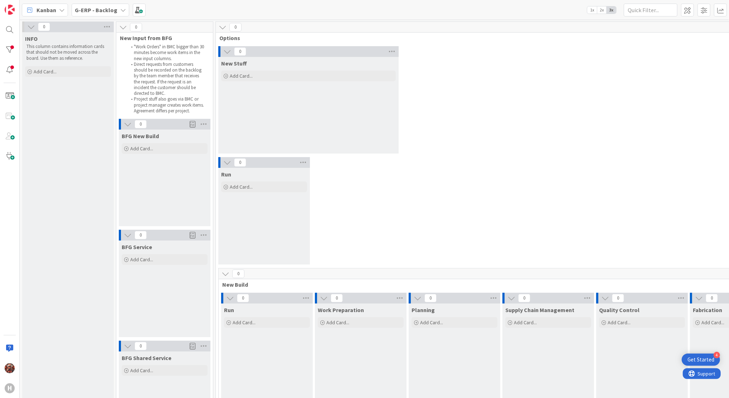
click at [191, 15] on div "Kanban My Zone Organization Select a single board Kanban List (Bulk Actions) Me…" at bounding box center [374, 10] width 709 height 20
click at [103, 8] on b "G-ERP - Backlog" at bounding box center [96, 9] width 43 height 7
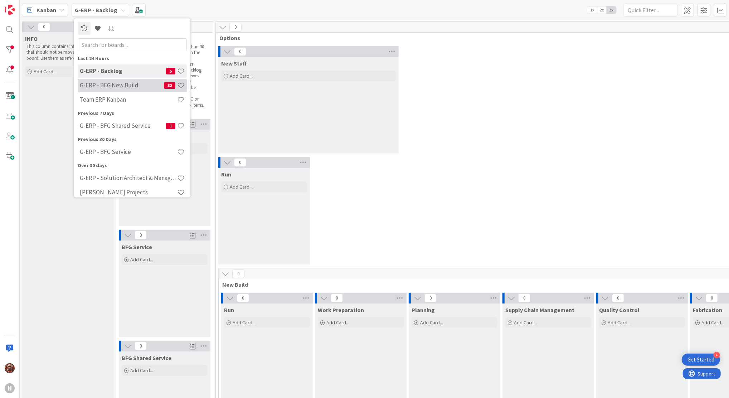
click at [116, 85] on h4 "G-ERP - BFG New Build" at bounding box center [122, 85] width 84 height 7
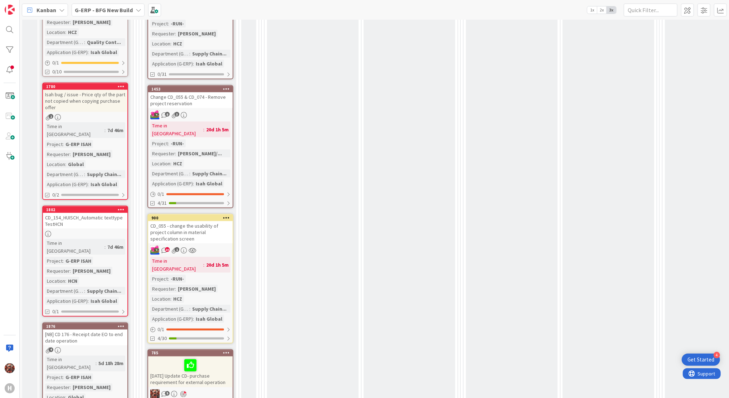
scroll to position [769, 0]
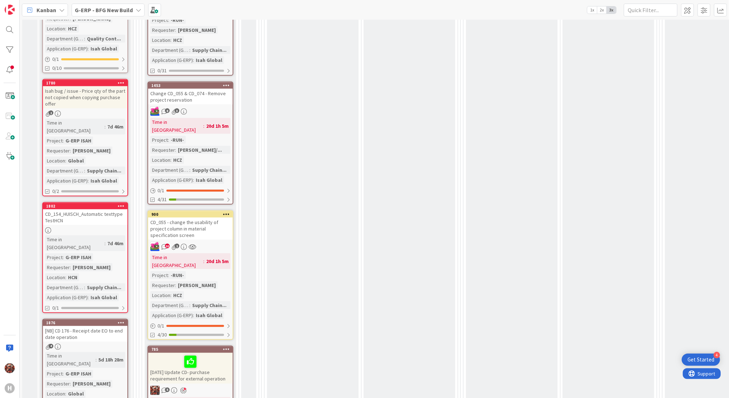
click at [219, 353] on div "16.9.2025 Update CD- purchase requirement for external operation" at bounding box center [190, 368] width 84 height 31
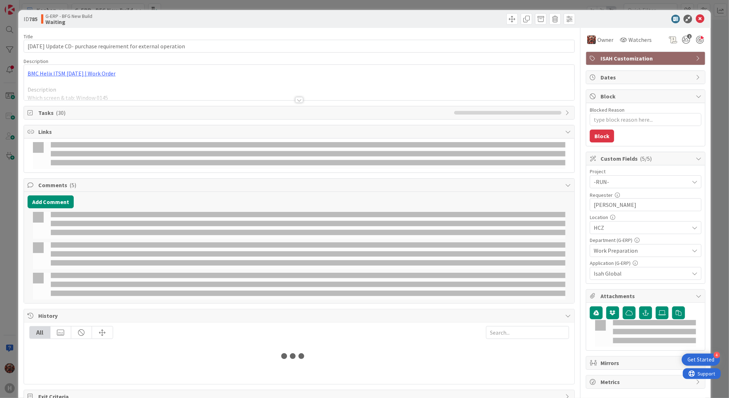
type textarea "x"
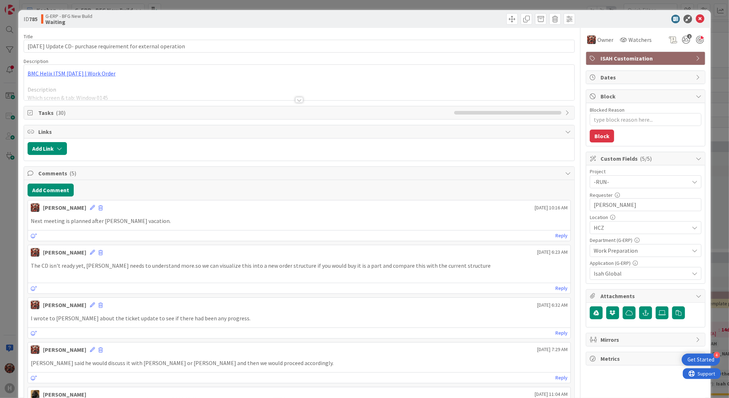
scroll to position [769, 0]
click at [288, 96] on div at bounding box center [299, 91] width 550 height 18
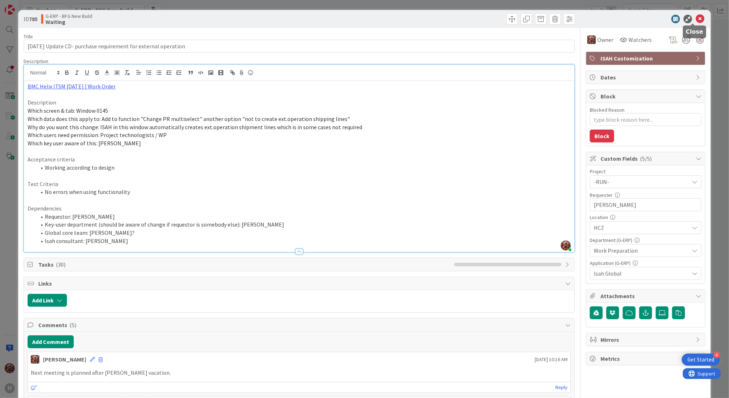
click at [696, 22] on icon at bounding box center [700, 19] width 9 height 9
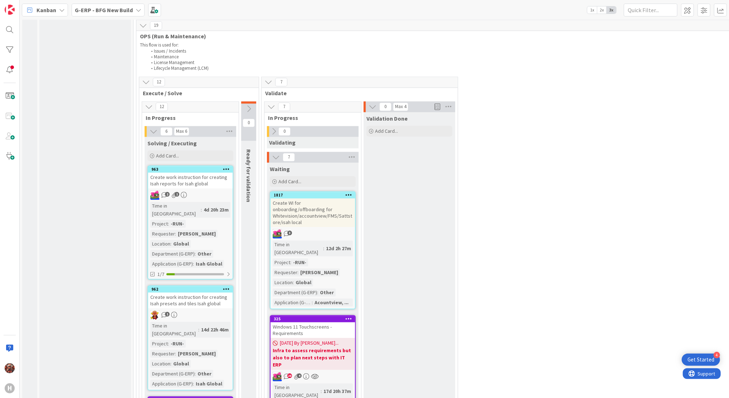
scroll to position [1252, 0]
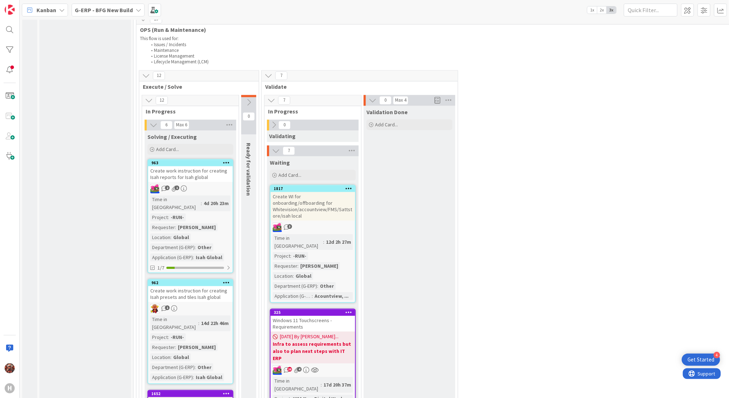
click at [190, 166] on div "Create work instruction for creating Isah reports for Isah global" at bounding box center [190, 174] width 84 height 16
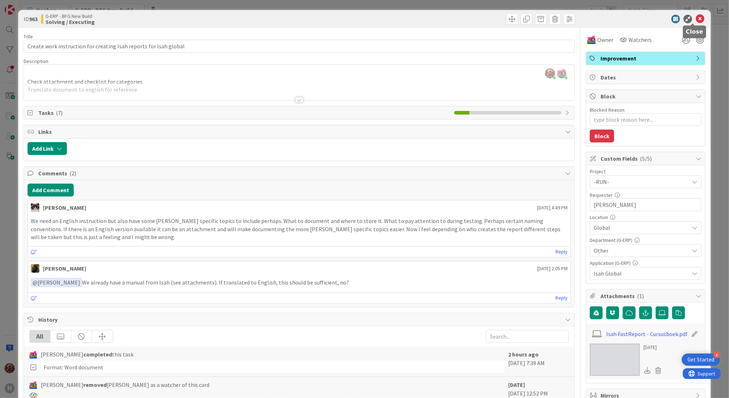
click at [696, 15] on icon at bounding box center [700, 19] width 9 height 9
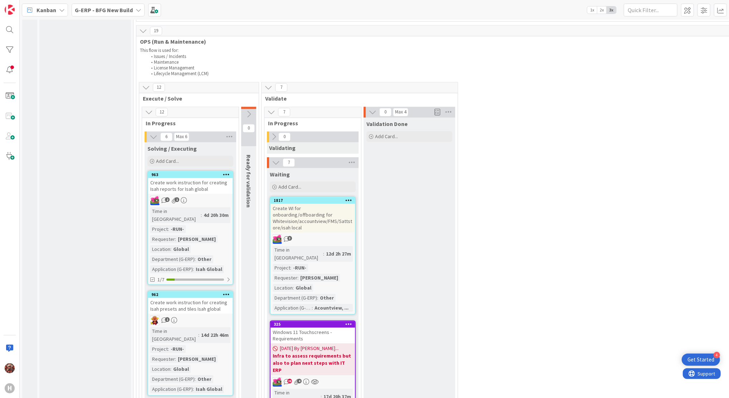
scroll to position [1233, 0]
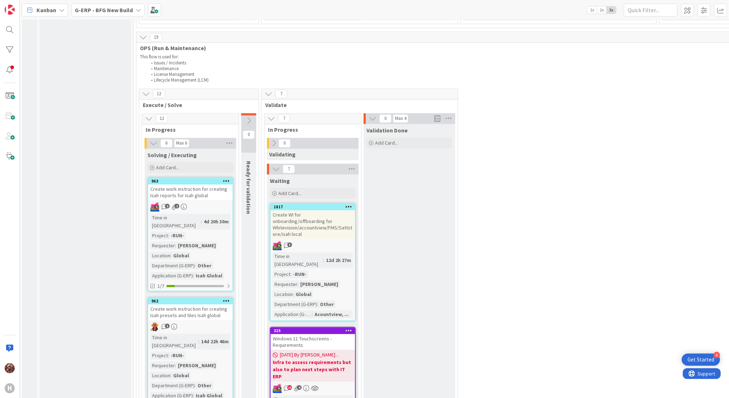
click at [296, 210] on div "Create WI for onboarding/offboarding for Whitevision/accountview/FMS/Sattstore/…" at bounding box center [313, 224] width 84 height 29
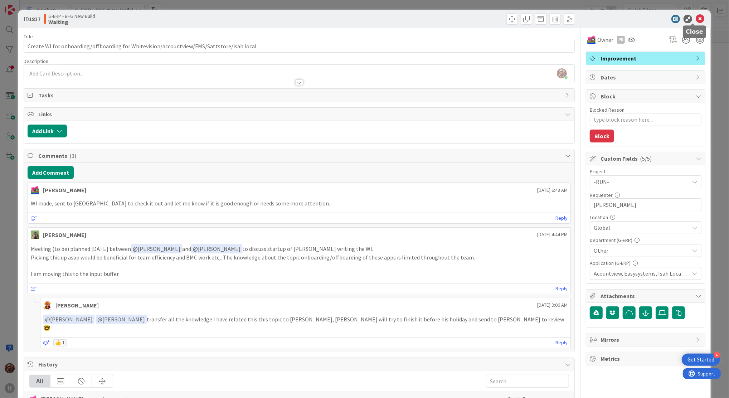
click at [696, 15] on icon at bounding box center [700, 19] width 9 height 9
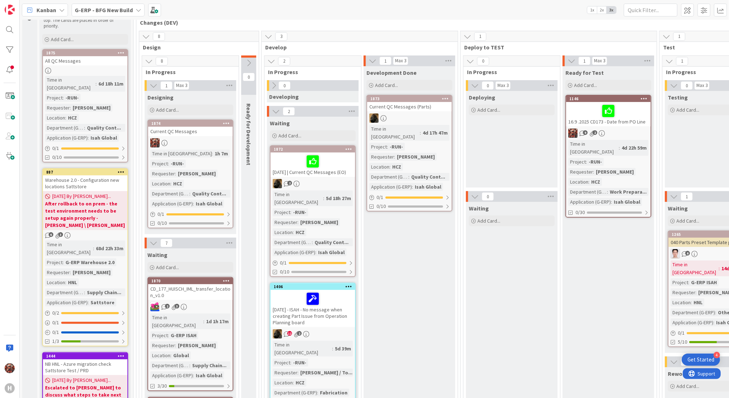
scroll to position [42, 0]
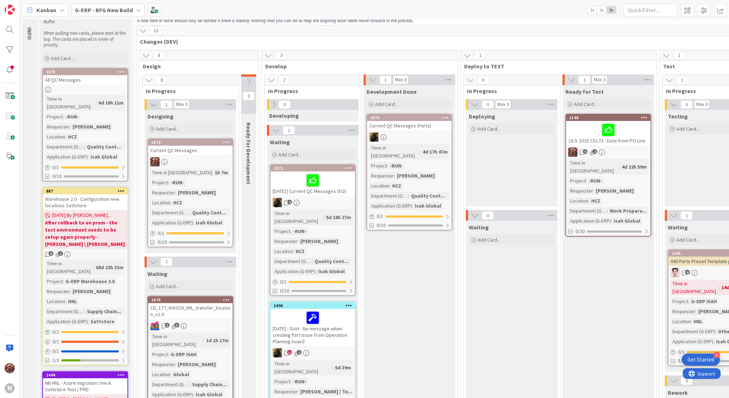
click at [574, 135] on div at bounding box center [608, 129] width 80 height 15
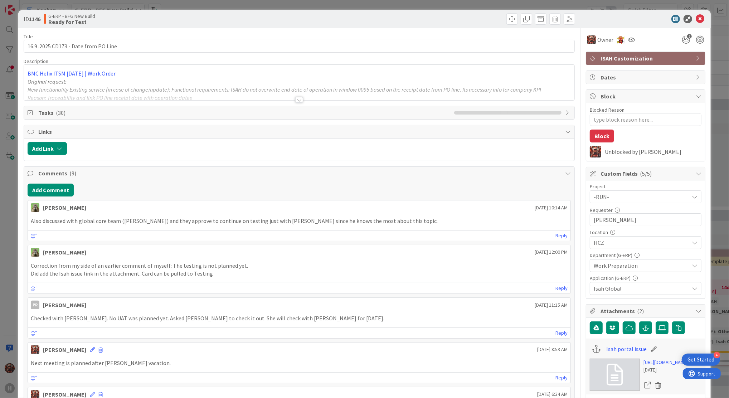
click at [295, 97] on div at bounding box center [299, 100] width 8 height 6
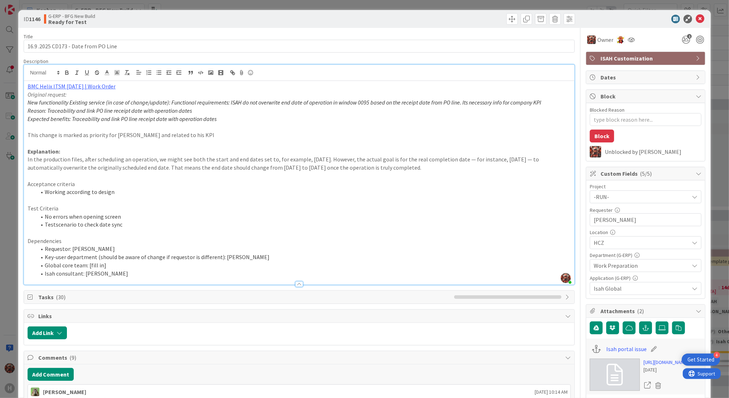
type textarea "x"
click at [696, 20] on icon at bounding box center [700, 19] width 9 height 9
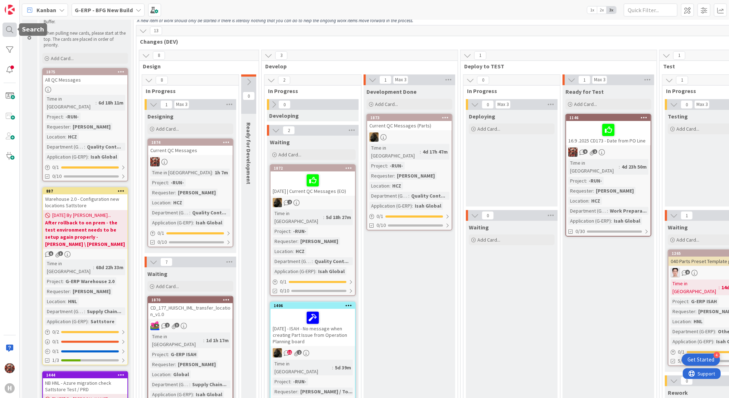
click at [4, 28] on div at bounding box center [10, 30] width 14 height 14
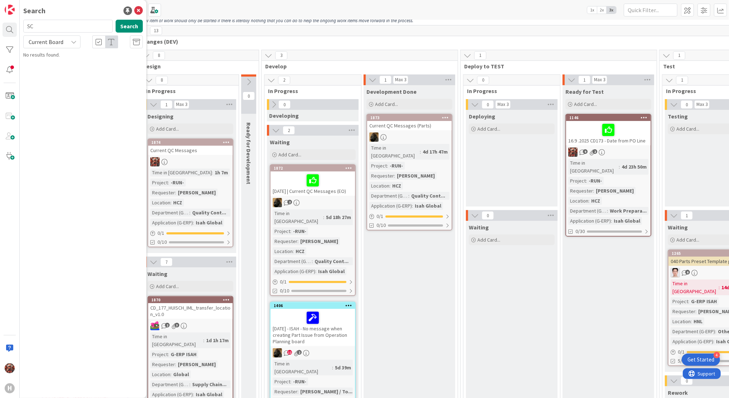
type input "S"
type input "176"
click at [63, 40] on span "Current Board" at bounding box center [45, 42] width 37 height 10
click at [47, 65] on link "All Boards" at bounding box center [65, 71] width 82 height 13
click at [85, 82] on span "- Receipt date EO to end date operation" at bounding box center [86, 84] width 107 height 14
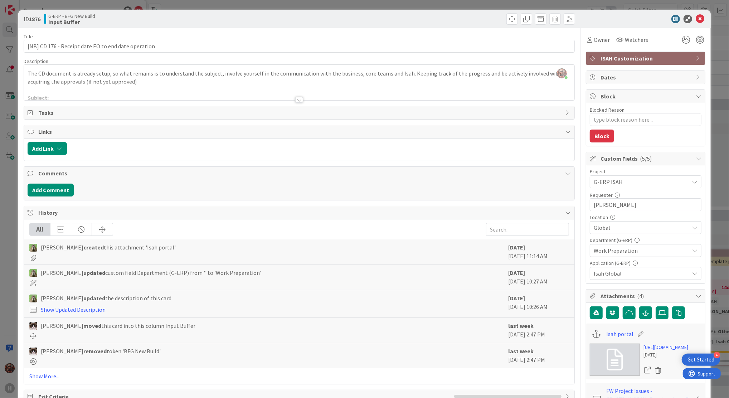
click at [295, 100] on div at bounding box center [299, 100] width 8 height 6
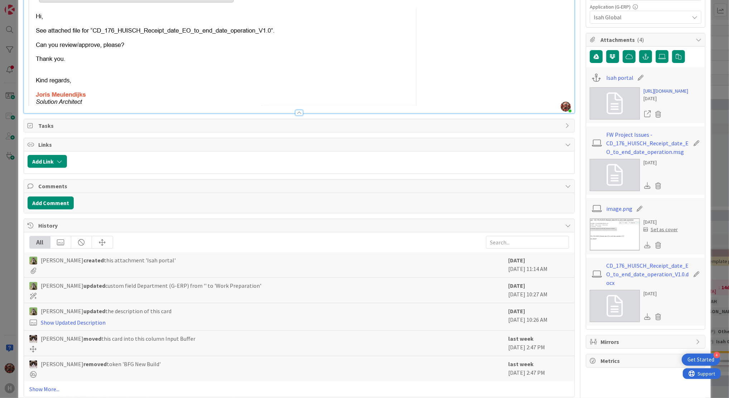
scroll to position [355, 0]
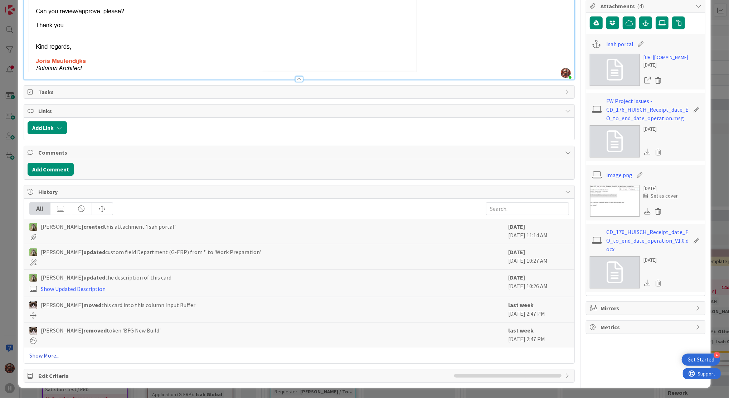
click at [54, 351] on link "Show More..." at bounding box center [299, 355] width 540 height 9
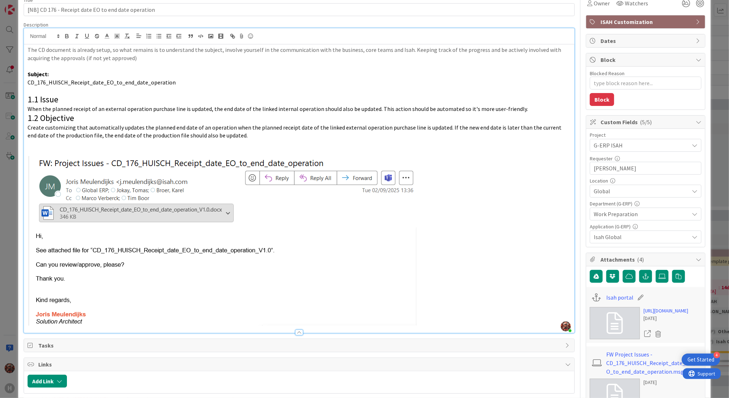
scroll to position [0, 0]
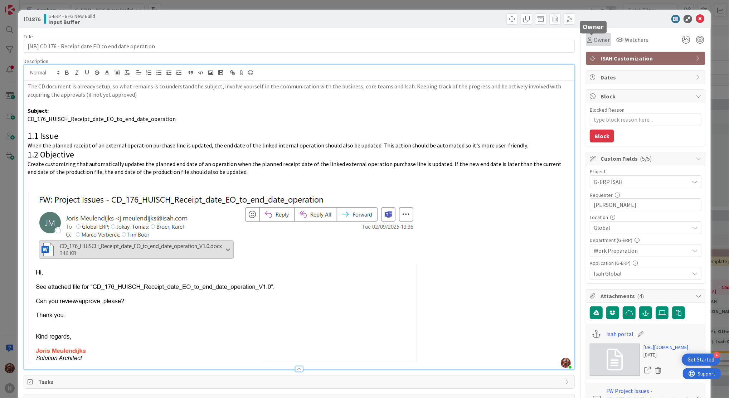
click at [597, 42] on span "Owner" at bounding box center [602, 39] width 16 height 9
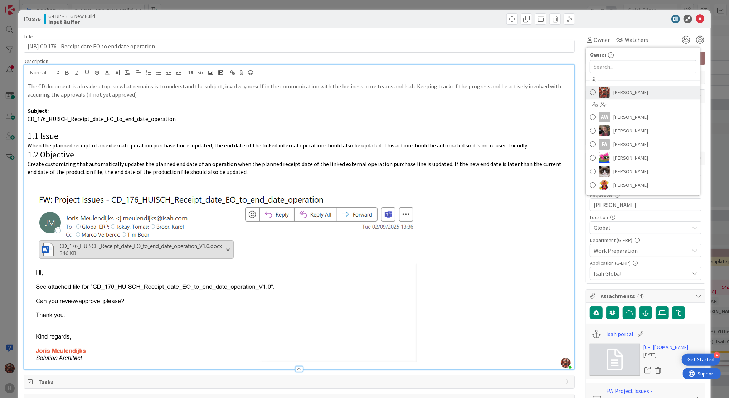
click at [613, 93] on span "Josef Kuman" at bounding box center [630, 92] width 35 height 11
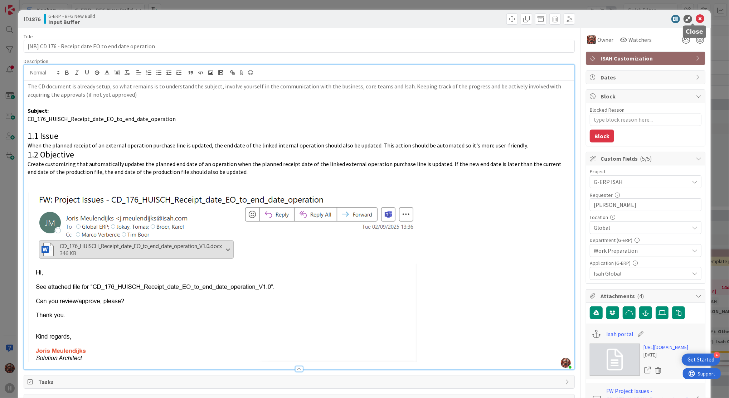
click at [696, 19] on icon at bounding box center [700, 19] width 9 height 9
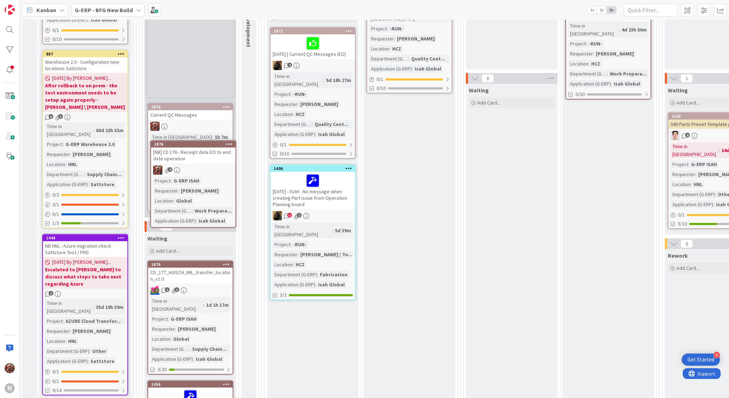
scroll to position [178, 0]
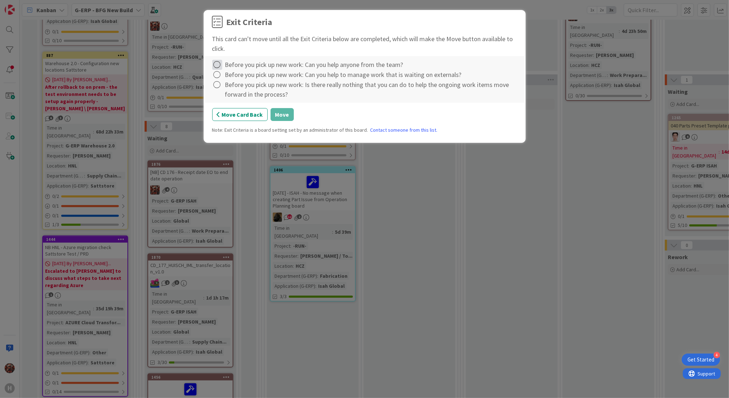
click at [220, 63] on icon at bounding box center [217, 65] width 10 height 10
click at [218, 73] on div "Complete Not Applicable Note... Clear" at bounding box center [256, 95] width 89 height 49
click at [222, 80] on link "Complete" at bounding box center [256, 79] width 89 height 10
click at [220, 78] on icon at bounding box center [217, 75] width 10 height 10
click at [229, 89] on link "Complete" at bounding box center [256, 89] width 89 height 10
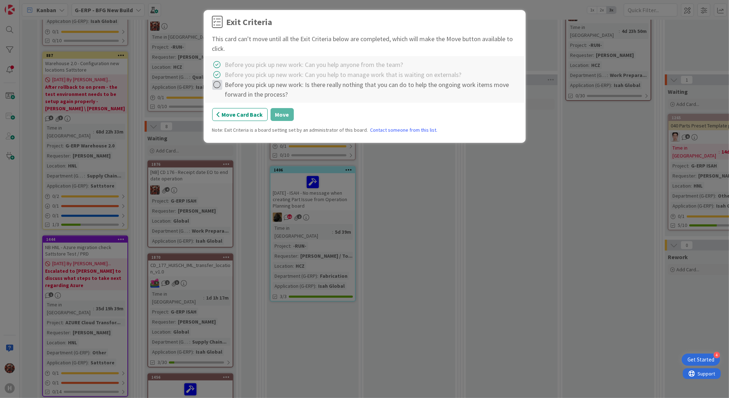
click at [219, 89] on icon at bounding box center [217, 85] width 10 height 10
click at [228, 97] on link "Complete" at bounding box center [256, 99] width 89 height 10
click at [278, 113] on button "Move" at bounding box center [282, 114] width 23 height 13
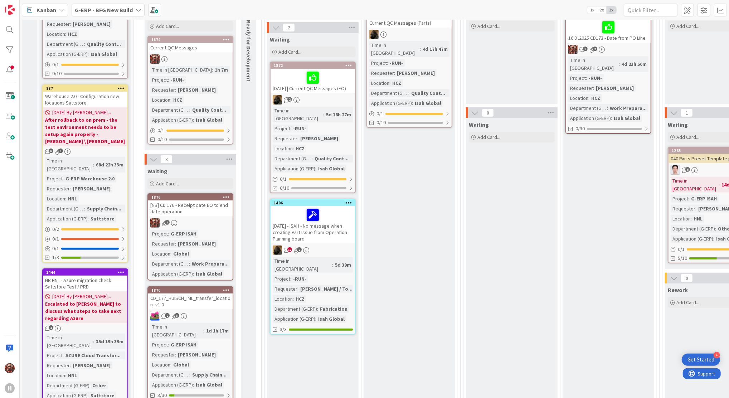
scroll to position [130, 0]
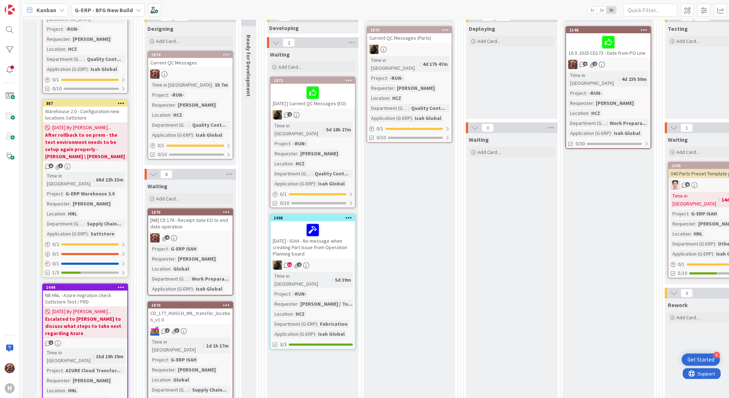
click at [178, 223] on div "[NB] CD 176 - Receipt date EO to end date operation" at bounding box center [190, 223] width 84 height 16
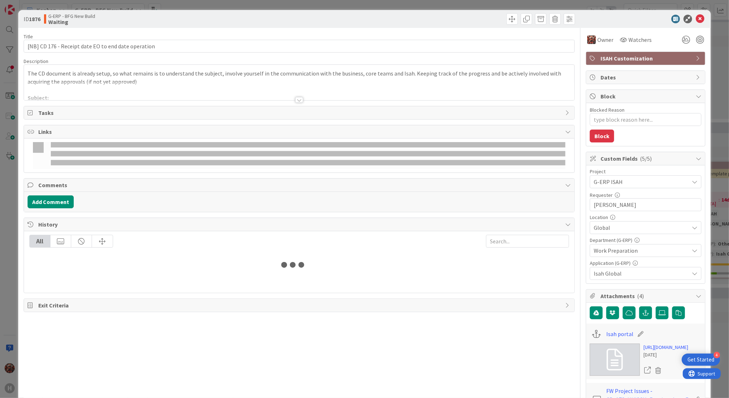
type textarea "x"
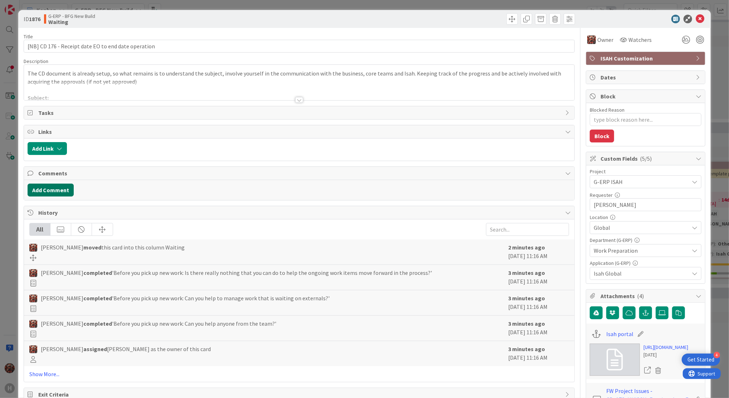
click at [49, 189] on button "Add Comment" at bounding box center [51, 190] width 46 height 13
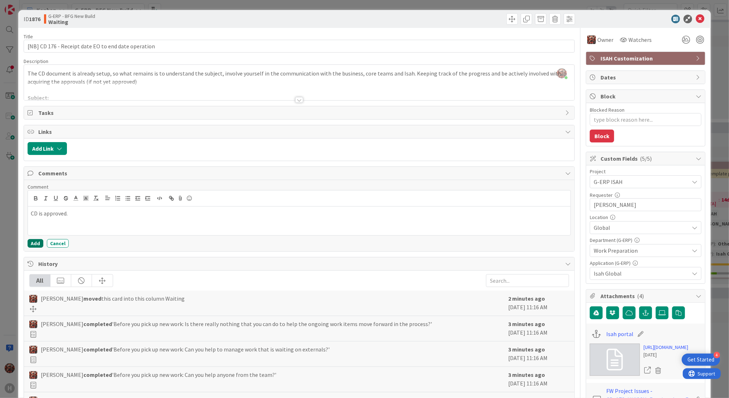
click at [31, 246] on button "Add" at bounding box center [36, 243] width 16 height 9
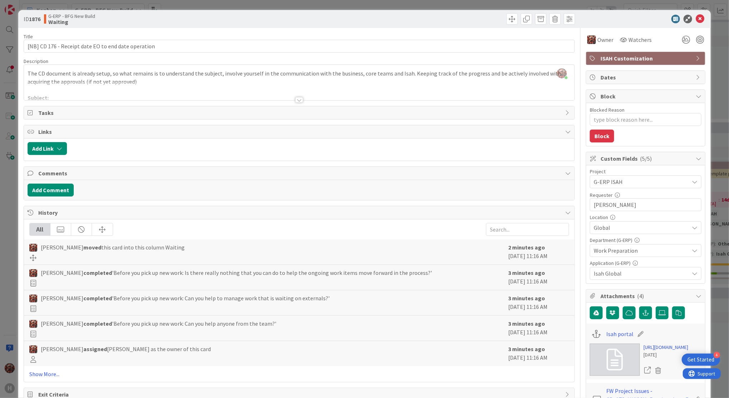
type textarea "x"
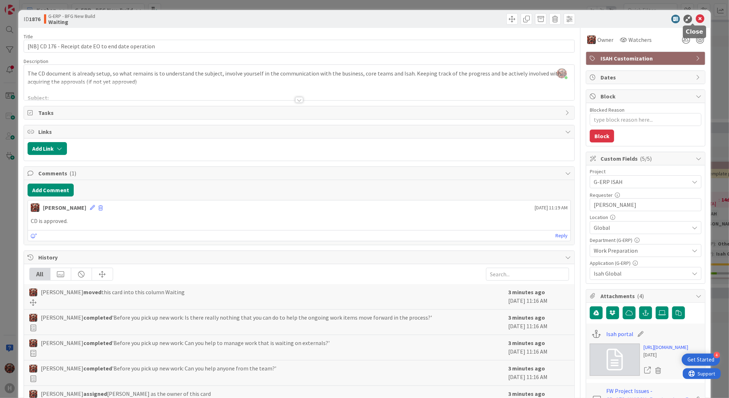
click at [696, 16] on icon at bounding box center [700, 19] width 9 height 9
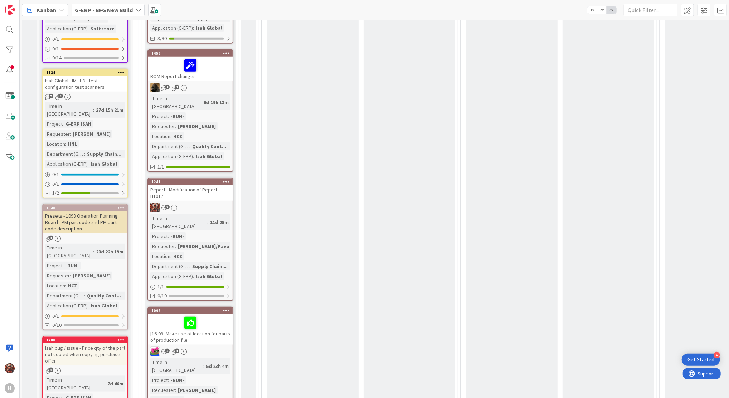
scroll to position [559, 0]
